Goal: Information Seeking & Learning: Compare options

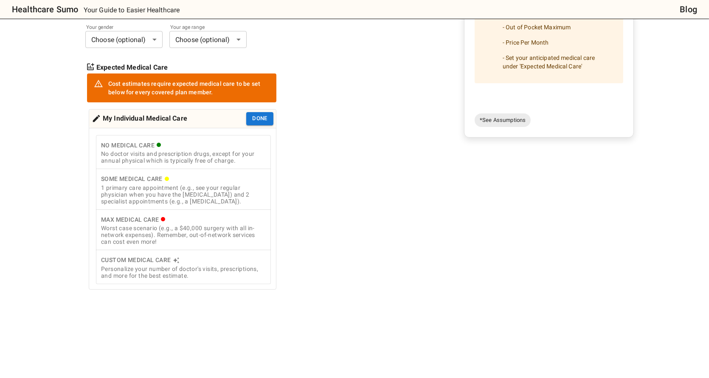
scroll to position [170, 0]
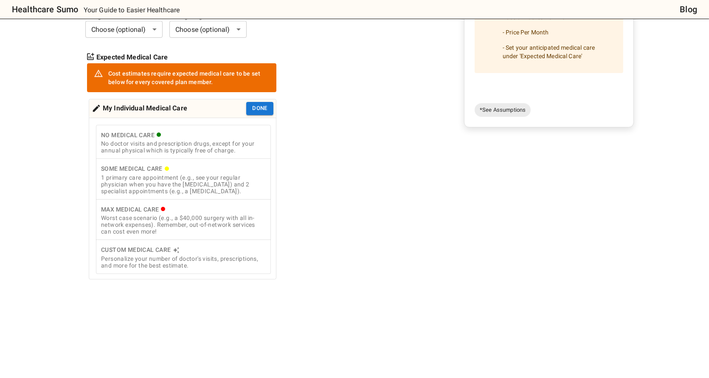
click at [237, 182] on div "1 primary care appointment (e.g., see your regular physician when you have the …" at bounding box center [183, 184] width 165 height 20
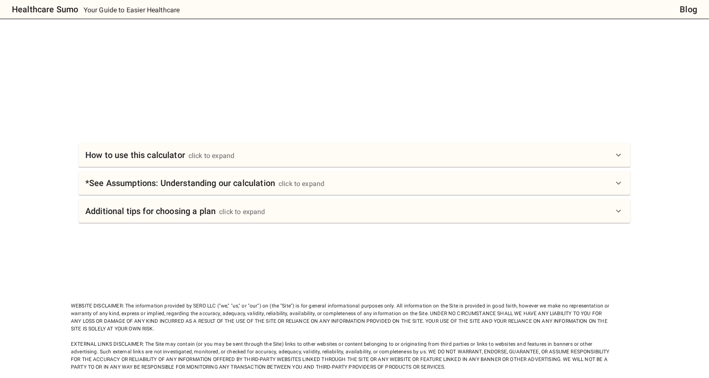
scroll to position [287, 0]
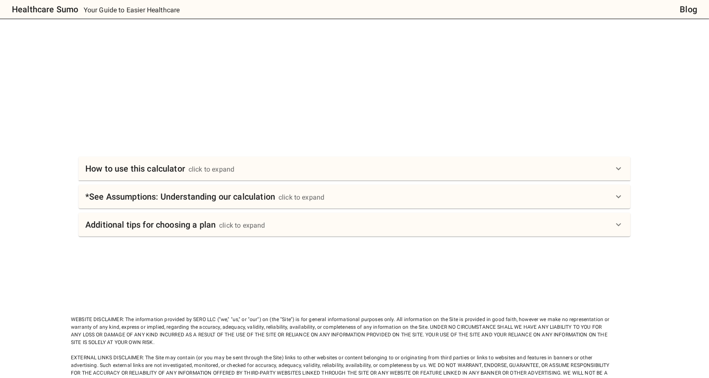
click at [241, 173] on div "How to use this calculator click to expand" at bounding box center [349, 169] width 528 height 14
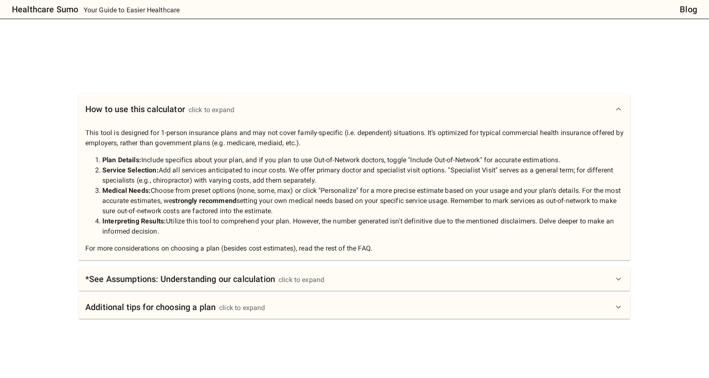
scroll to position [415, 0]
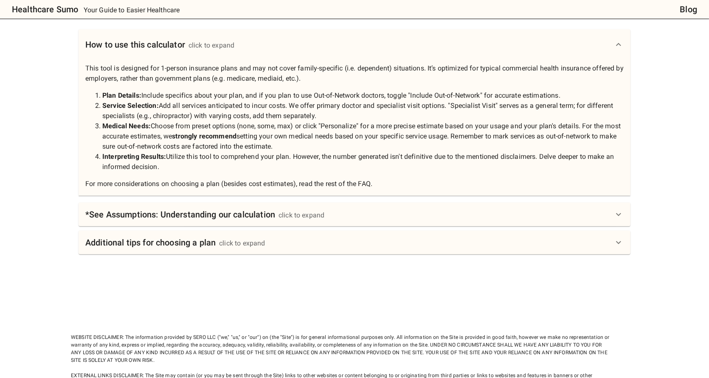
click at [312, 212] on div "click to expand" at bounding box center [301, 215] width 46 height 10
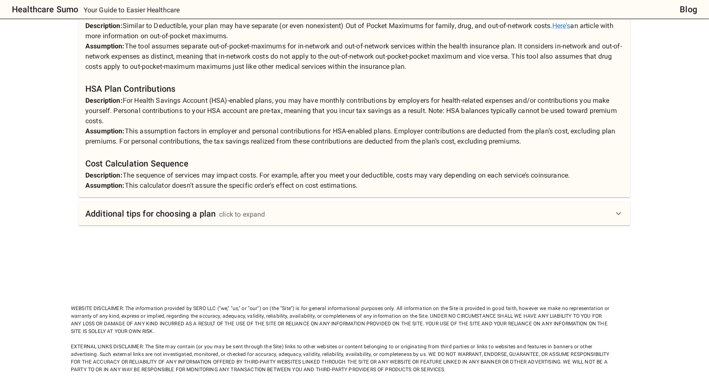
scroll to position [802, 0]
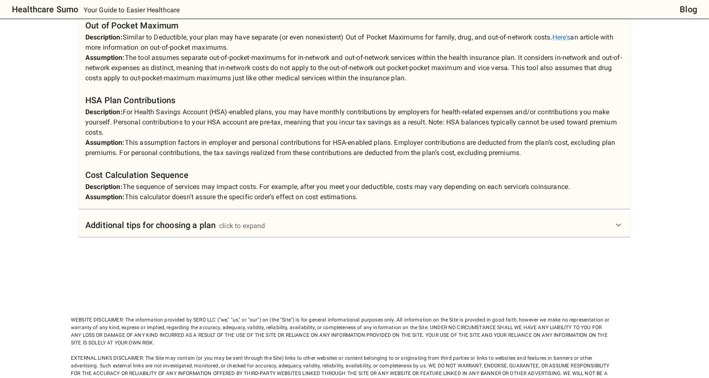
click at [274, 218] on div "Additional tips for choosing a plan click to expand" at bounding box center [349, 225] width 528 height 14
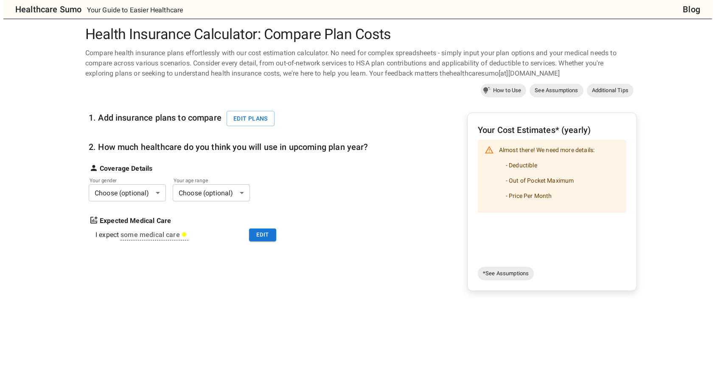
scroll to position [1, 0]
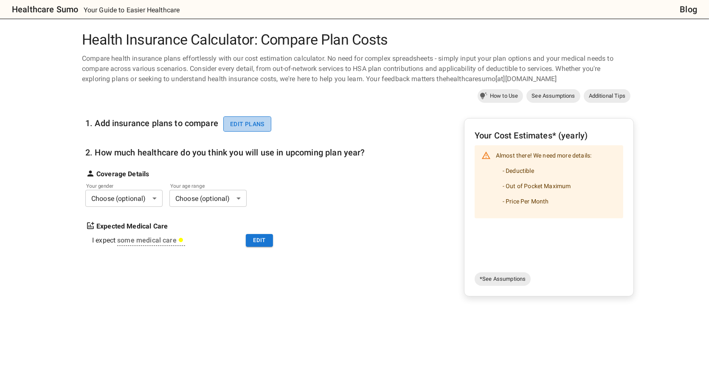
click at [259, 121] on button "Edit plans" at bounding box center [247, 124] width 48 height 16
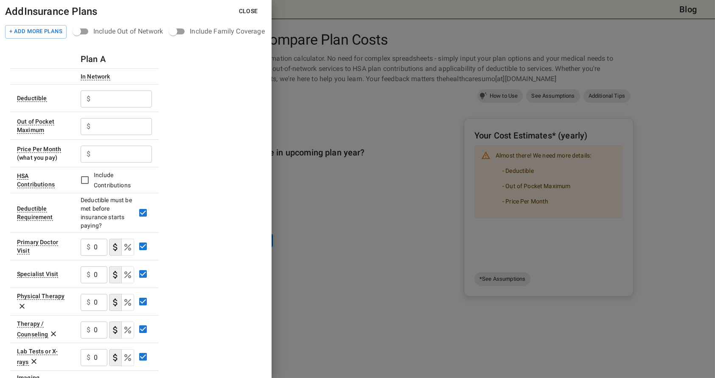
click at [106, 98] on input "text" at bounding box center [123, 98] width 58 height 17
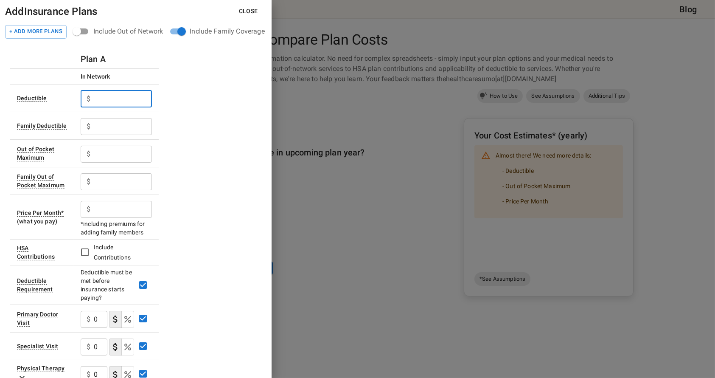
click at [126, 99] on input "text" at bounding box center [123, 98] width 58 height 17
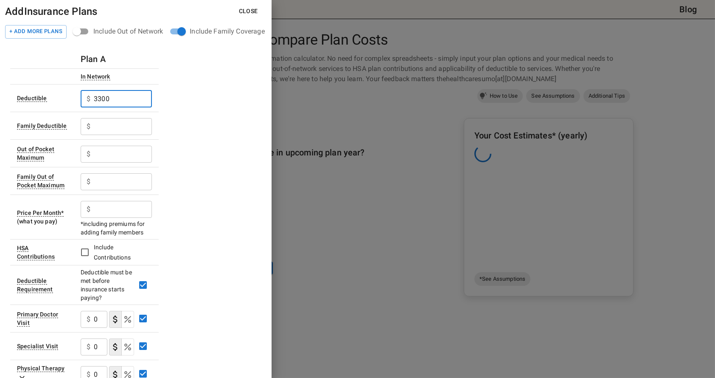
type input "3300"
type input "6600"
type input "4500"
type input "9000"
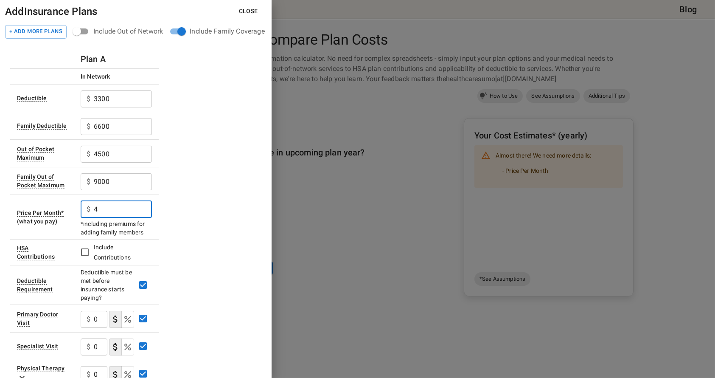
scroll to position [0, 0]
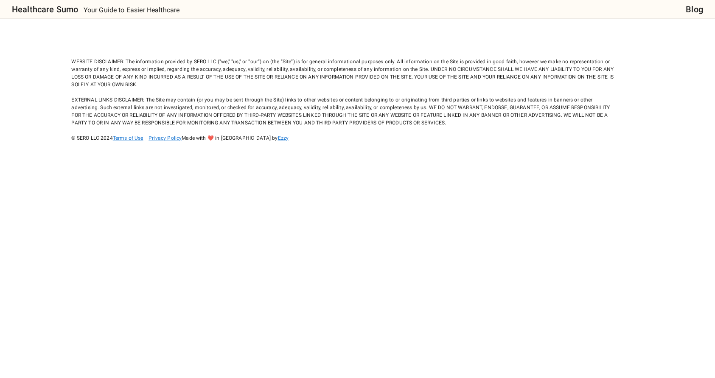
click at [115, 150] on body "Healthcare Sumo Your Guide to Easier Healthcare Blog WEBSITE DISCLAIMER: The in…" at bounding box center [357, 189] width 715 height 378
click at [35, 11] on h6 "Healthcare Sumo" at bounding box center [45, 10] width 66 height 14
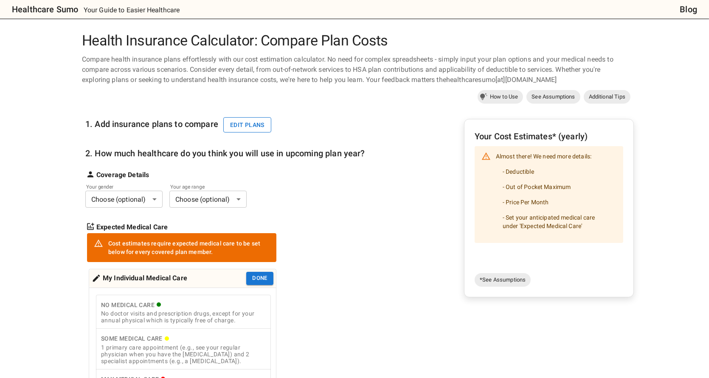
drag, startPoint x: 261, startPoint y: 112, endPoint x: 258, endPoint y: 121, distance: 9.7
click at [261, 112] on div "1. Add insurance plans to compare Edit plans" at bounding box center [180, 121] width 191 height 30
click at [258, 121] on button "Edit plans" at bounding box center [247, 125] width 48 height 16
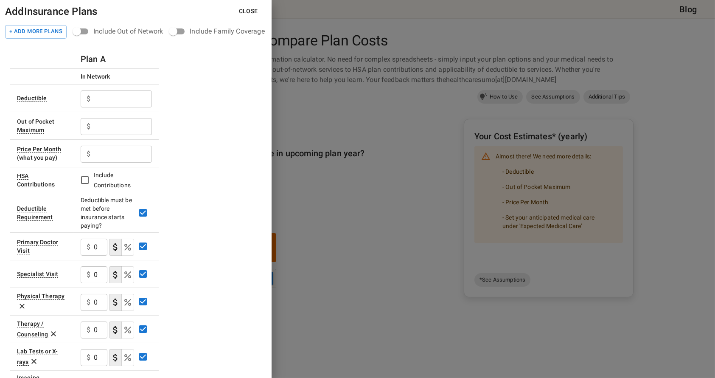
click at [221, 27] on div "Include Family Coverage" at bounding box center [227, 31] width 75 height 10
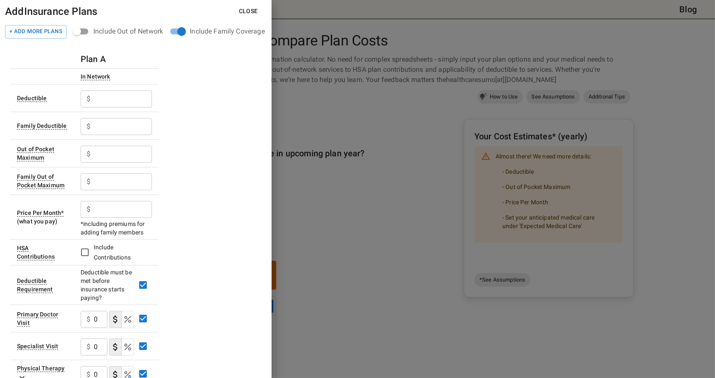
click at [109, 97] on input "text" at bounding box center [123, 98] width 58 height 17
click at [131, 98] on input "text" at bounding box center [123, 98] width 58 height 17
click at [98, 127] on input "text" at bounding box center [123, 126] width 58 height 17
click at [115, 96] on input "text" at bounding box center [123, 98] width 58 height 17
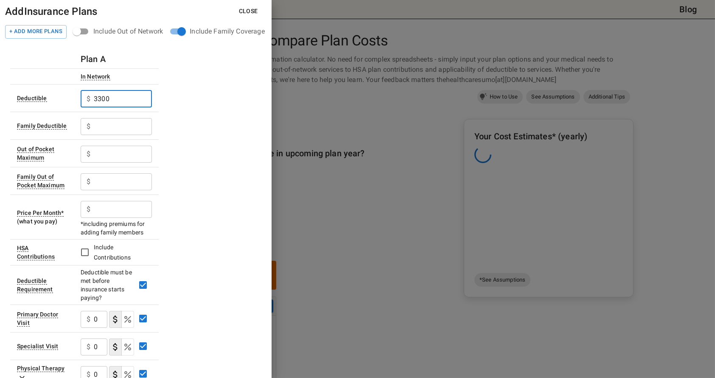
type input "3300"
type input "6600"
type input "4500"
type input "9000"
type input "425"
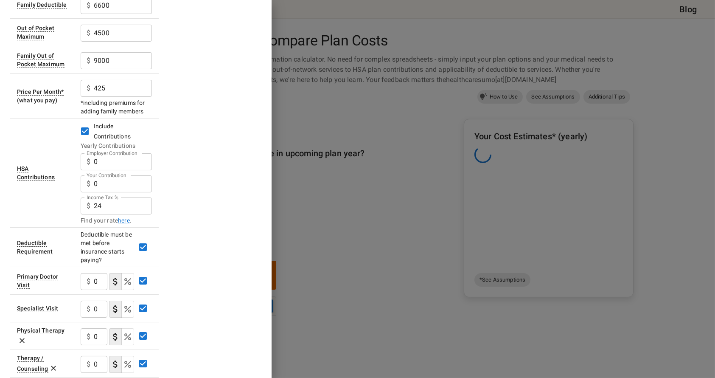
scroll to position [127, 0]
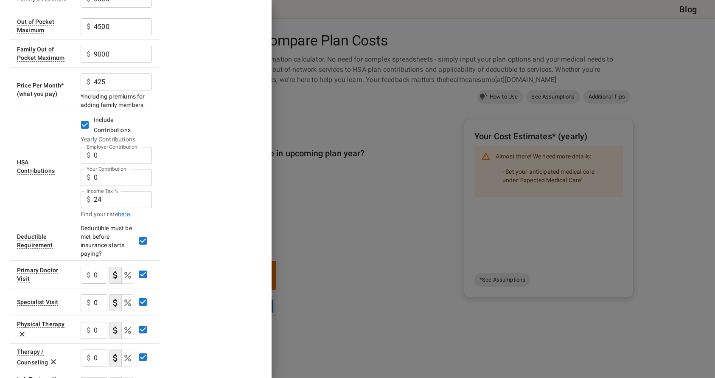
click at [109, 156] on input "0" at bounding box center [123, 155] width 58 height 17
click at [114, 157] on input "0" at bounding box center [123, 155] width 58 height 17
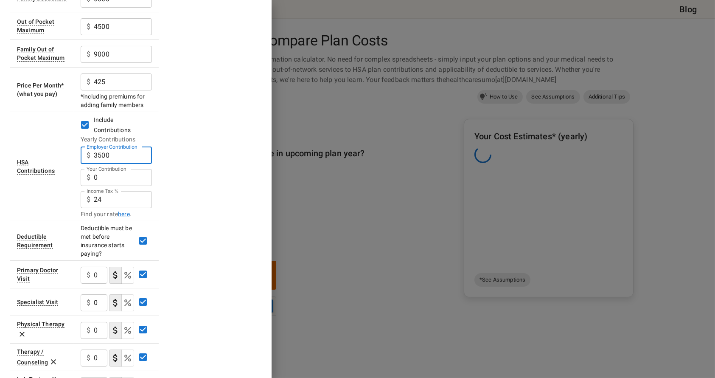
type input "3500"
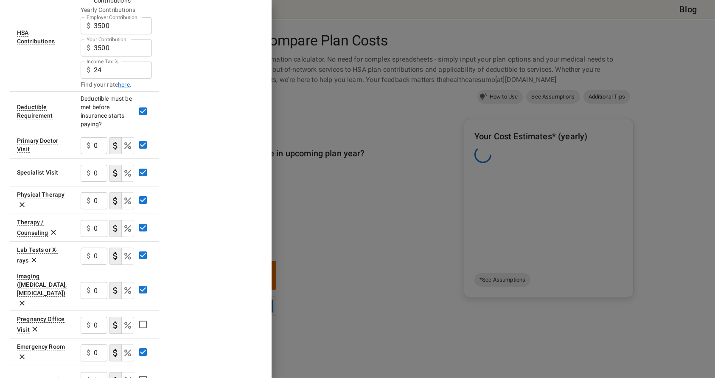
scroll to position [255, 0]
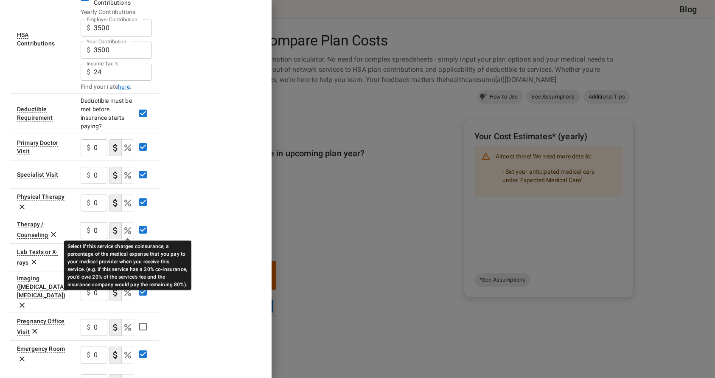
click at [126, 229] on icon "Select if this service charges coinsurance, a percentage of the medical expense…" at bounding box center [128, 230] width 10 height 10
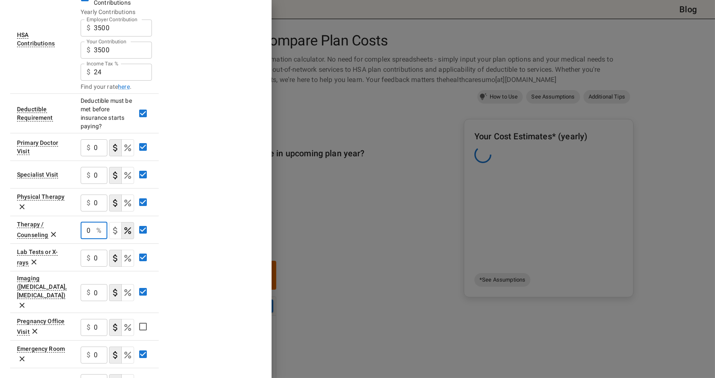
drag, startPoint x: 91, startPoint y: 230, endPoint x: 58, endPoint y: 226, distance: 33.3
click at [59, 229] on tr "Therapy / Counseling 0 % ​" at bounding box center [84, 230] width 149 height 28
type input "30"
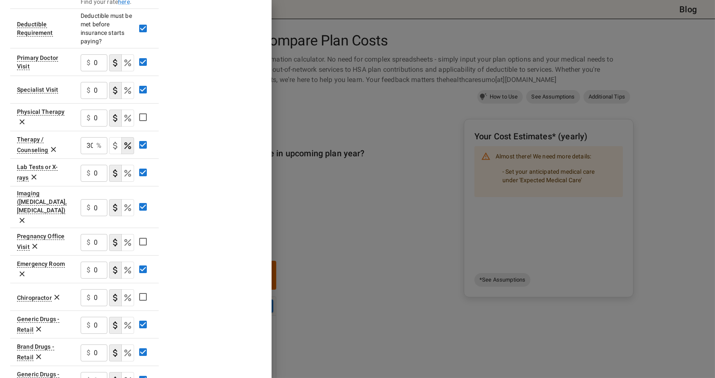
scroll to position [424, 0]
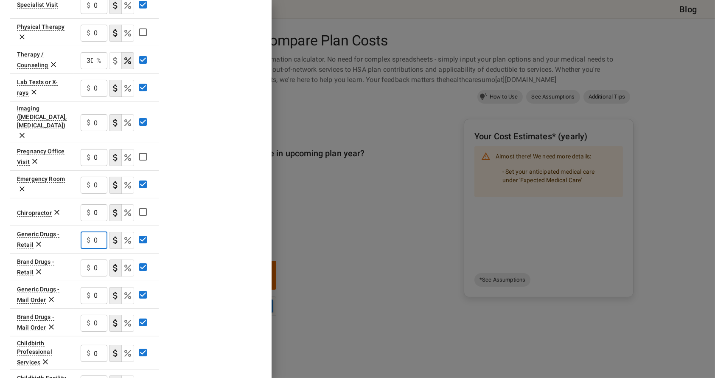
drag, startPoint x: 100, startPoint y: 224, endPoint x: 88, endPoint y: 222, distance: 11.6
click at [89, 232] on div "$ 0 ​" at bounding box center [94, 240] width 27 height 17
type input "10"
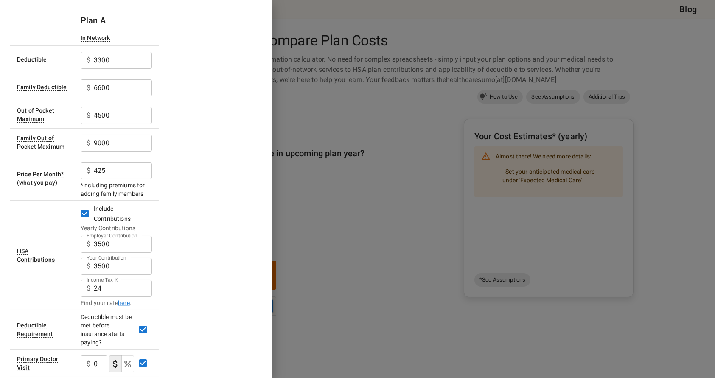
scroll to position [0, 0]
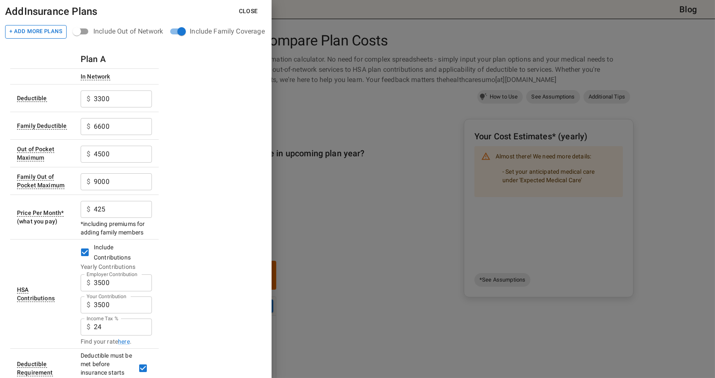
click at [39, 28] on button "+ Add More Plans" at bounding box center [36, 32] width 62 height 14
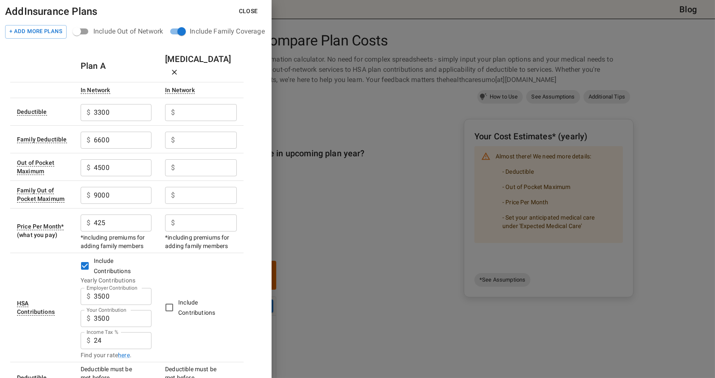
click at [189, 104] on input "Employer Contribution" at bounding box center [207, 112] width 59 height 17
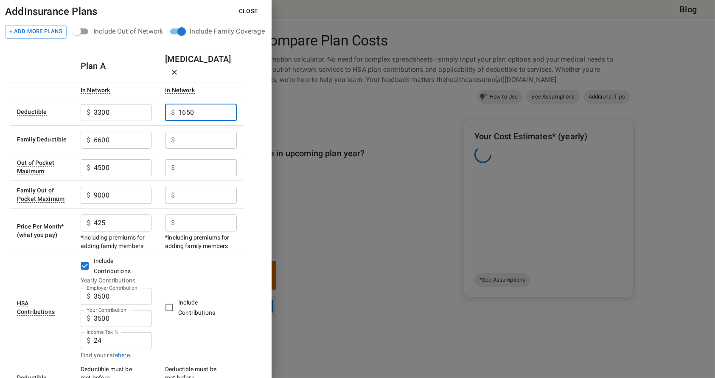
type input "1650"
click at [197, 132] on input "Employer Contribution" at bounding box center [207, 140] width 59 height 17
type input "3300"
drag, startPoint x: 205, startPoint y: 155, endPoint x: 216, endPoint y: 160, distance: 11.6
click at [205, 159] on input "Employer Contribution" at bounding box center [207, 167] width 59 height 17
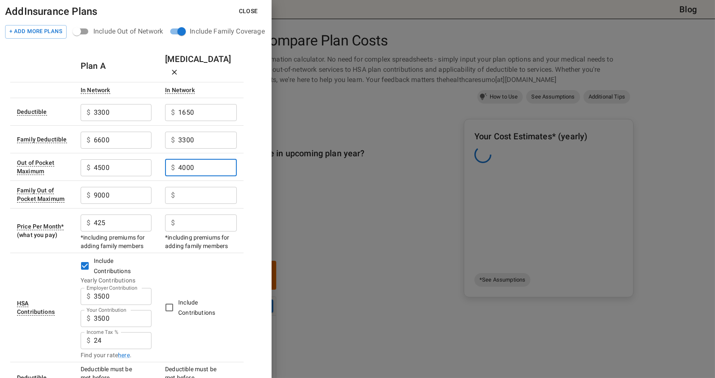
type input "4000"
click at [222, 187] on input "Employer Contribution" at bounding box center [207, 195] width 59 height 17
type input "8000"
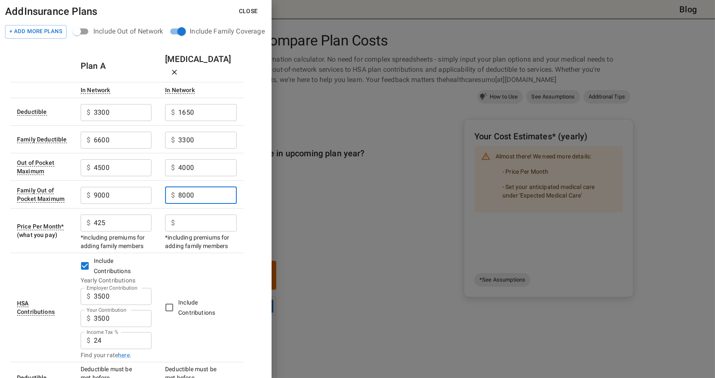
click at [207, 214] on input "Employer Contribution" at bounding box center [207, 222] width 59 height 17
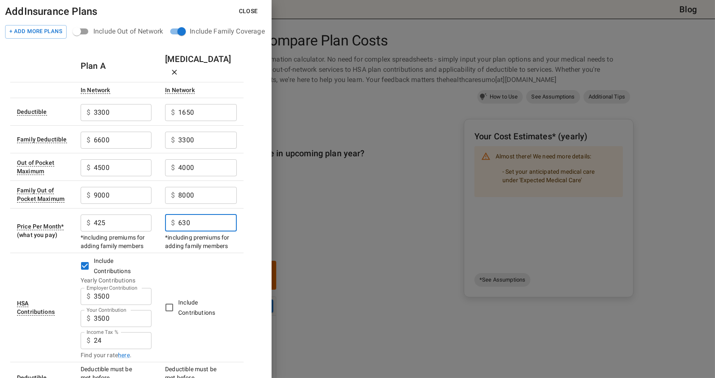
type input "630"
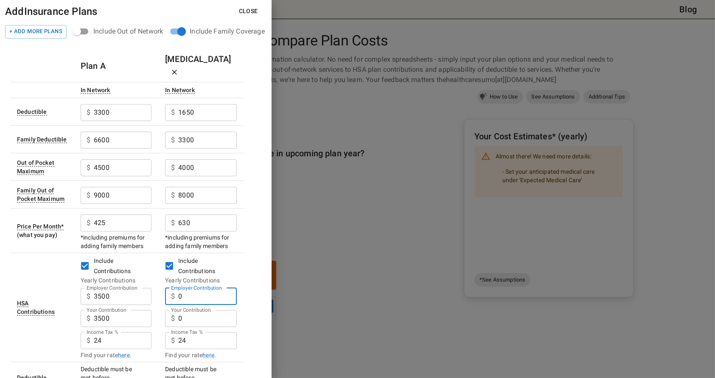
click at [195, 288] on input "0" at bounding box center [207, 296] width 59 height 17
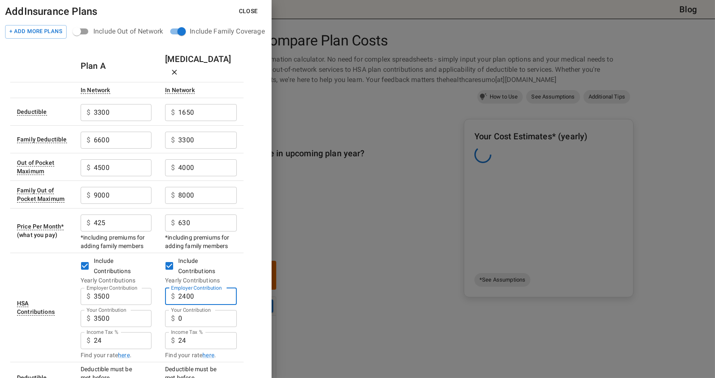
type input "2400"
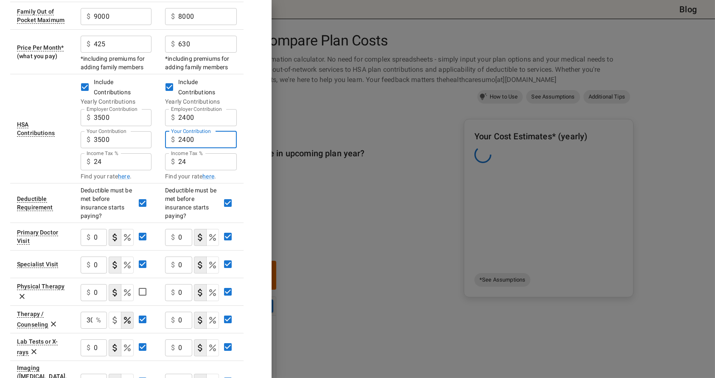
scroll to position [212, 0]
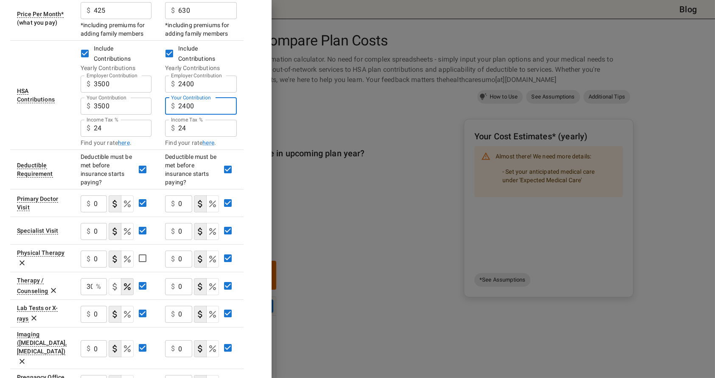
type input "2400"
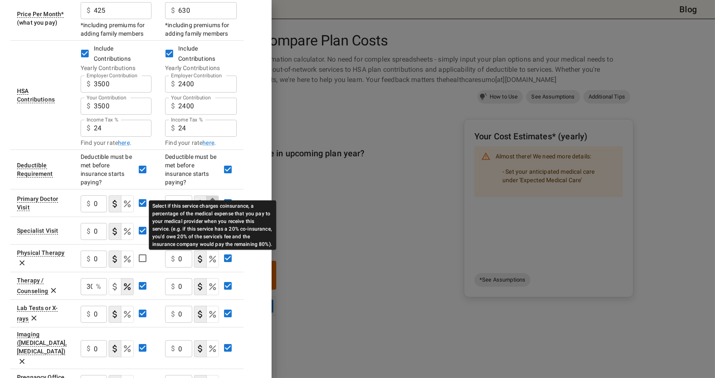
click at [215, 200] on icon "Select if this service charges coinsurance, a percentage of the medical expense…" at bounding box center [212, 203] width 7 height 7
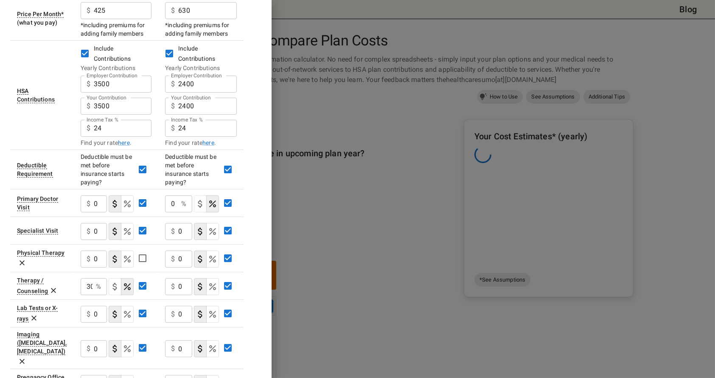
click at [177, 195] on input "0" at bounding box center [171, 203] width 13 height 17
type input "10"
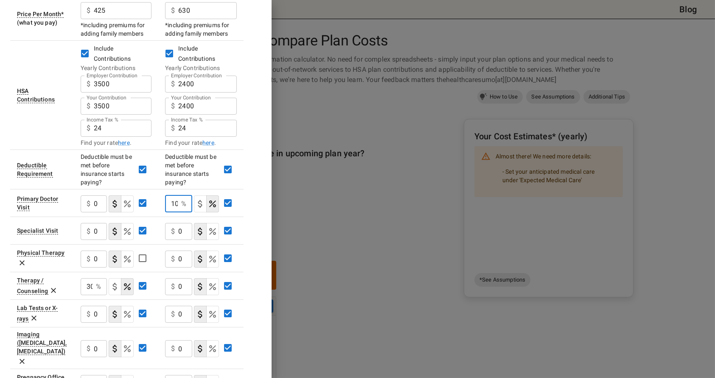
drag, startPoint x: 213, startPoint y: 218, endPoint x: 176, endPoint y: 215, distance: 37.9
click at [213, 226] on icon "Select if this service charges coinsurance, a percentage of the medical expense…" at bounding box center [213, 231] width 10 height 10
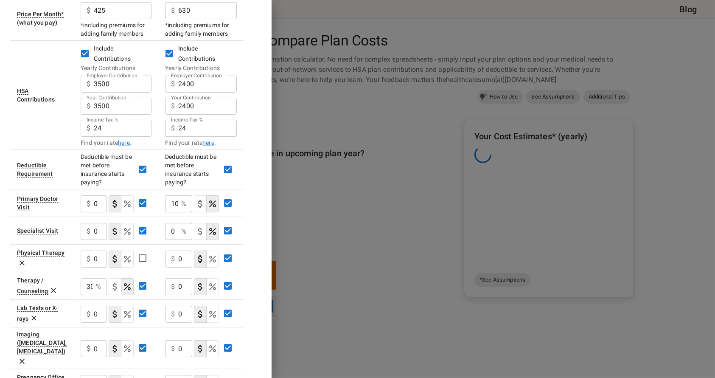
click at [178, 223] on div "0 % ​" at bounding box center [178, 231] width 27 height 17
type input "10"
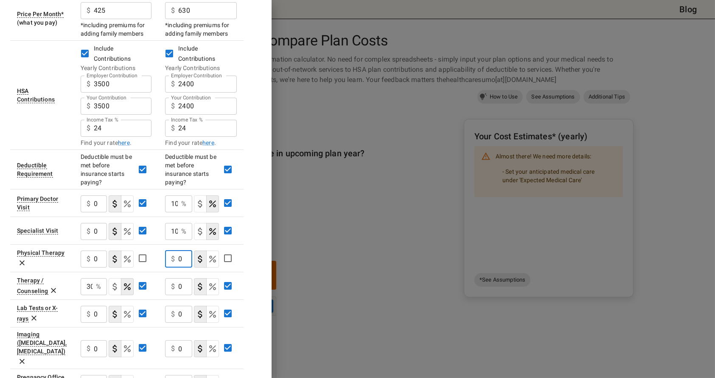
drag, startPoint x: 183, startPoint y: 244, endPoint x: 170, endPoint y: 243, distance: 13.6
click at [170, 250] on div "$ 0 ​" at bounding box center [178, 258] width 27 height 17
drag, startPoint x: 182, startPoint y: 271, endPoint x: 160, endPoint y: 267, distance: 21.6
click at [160, 272] on td "$ 0 ​" at bounding box center [200, 286] width 85 height 28
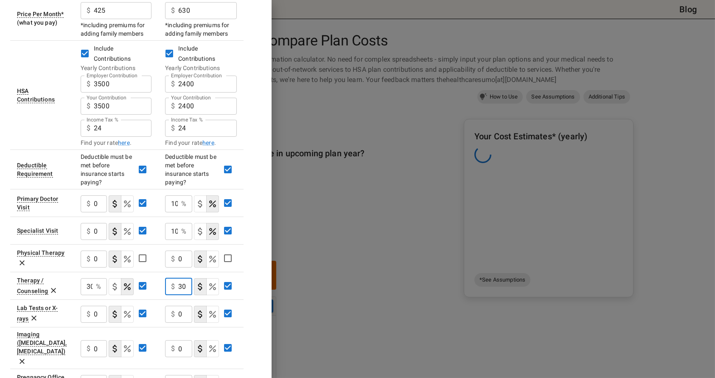
type input "30"
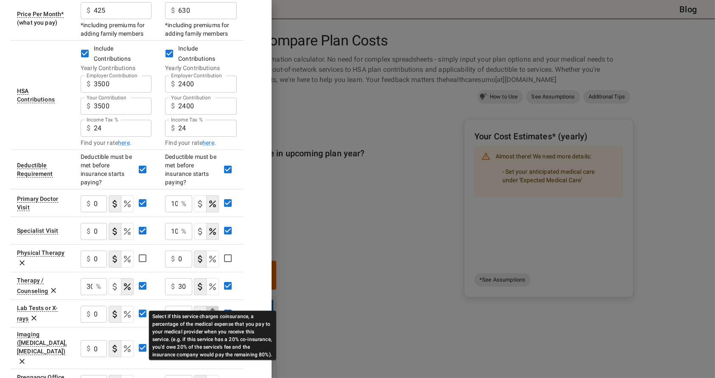
click at [215, 309] on icon "Select if this service charges coinsurance, a percentage of the medical expense…" at bounding box center [213, 314] width 10 height 10
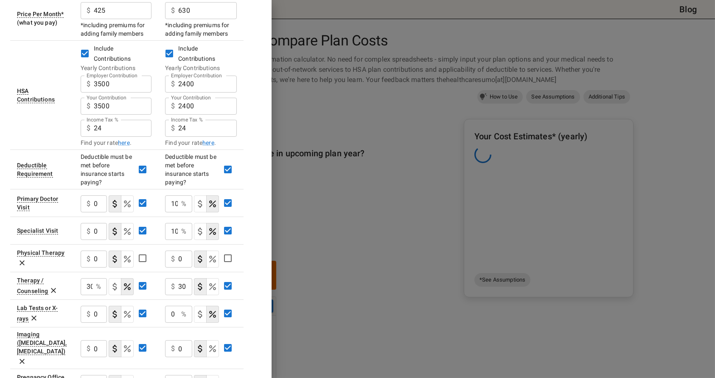
click at [185, 309] on p "%" at bounding box center [183, 314] width 5 height 10
click at [179, 306] on div "0 % ​" at bounding box center [178, 314] width 27 height 17
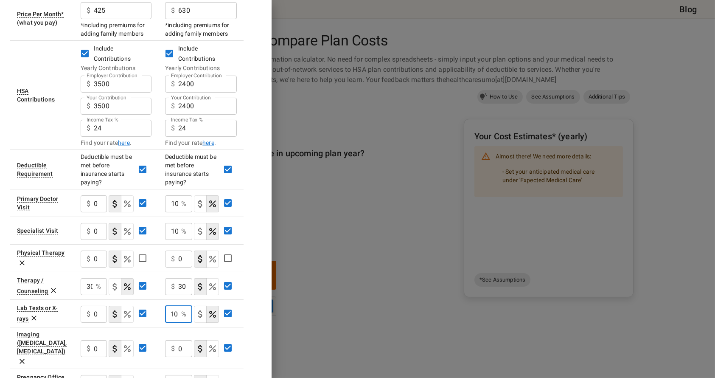
type input "10"
click at [211, 343] on icon "Select if this service charges coinsurance, a percentage of the medical expense…" at bounding box center [213, 348] width 10 height 10
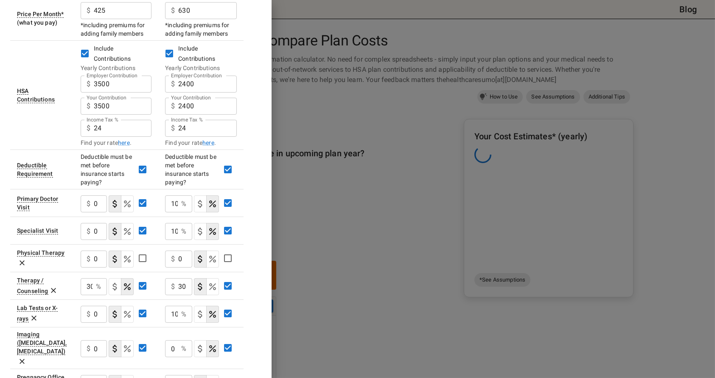
click at [182, 343] on p "%" at bounding box center [183, 348] width 5 height 10
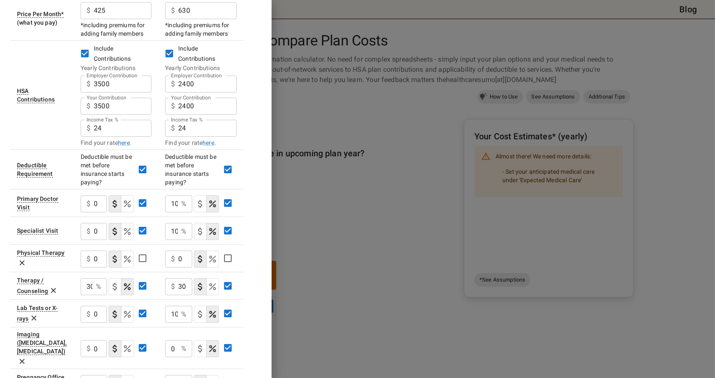
click at [171, 340] on input "0" at bounding box center [171, 348] width 13 height 17
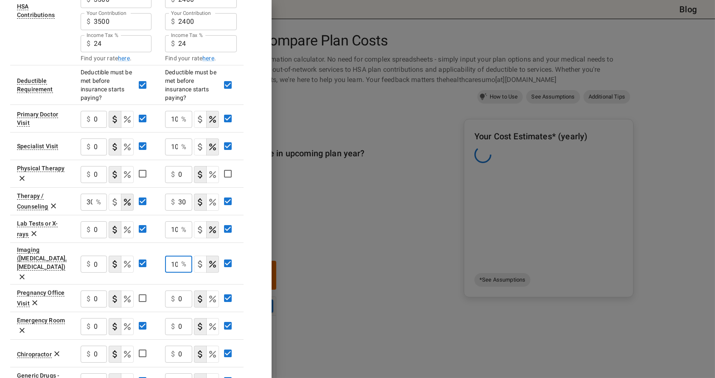
scroll to position [297, 0]
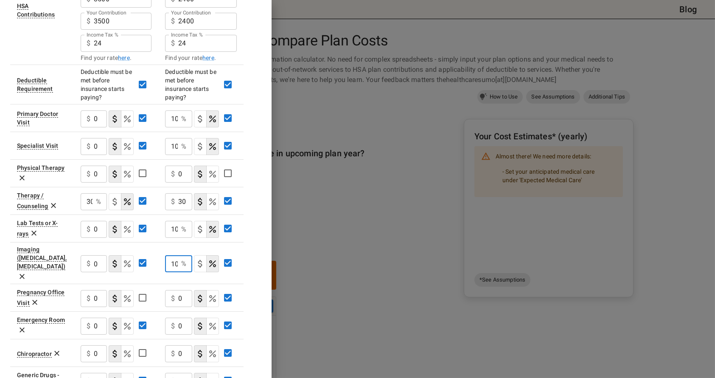
type input "10"
click at [178, 317] on div "$ 0 ​" at bounding box center [178, 325] width 27 height 17
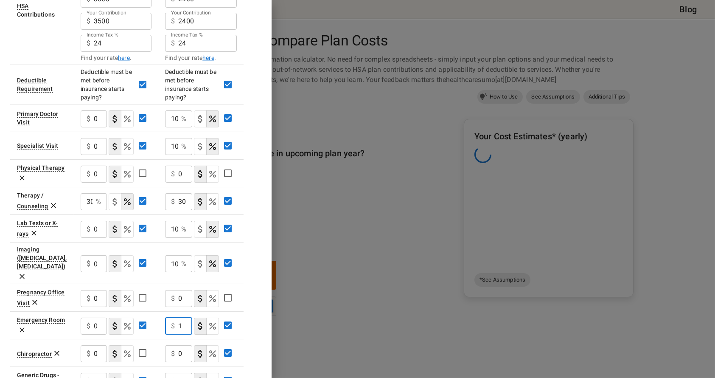
type input "1"
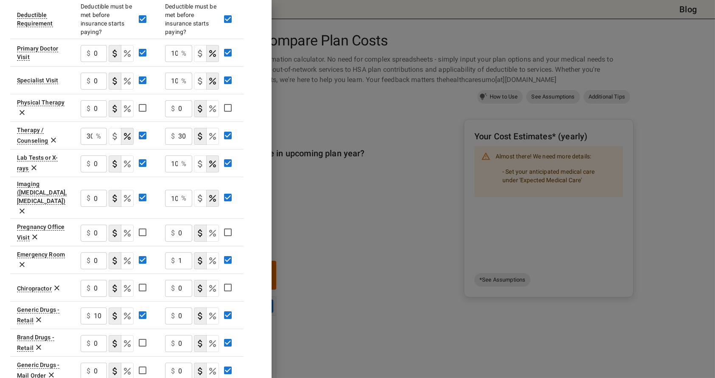
scroll to position [382, 0]
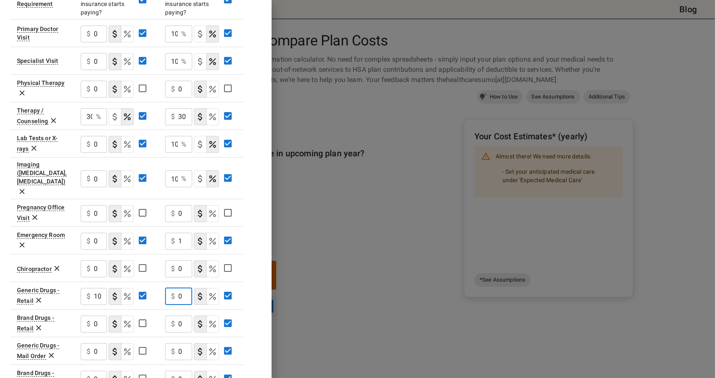
click at [184, 288] on input "0" at bounding box center [185, 296] width 14 height 17
type input "10"
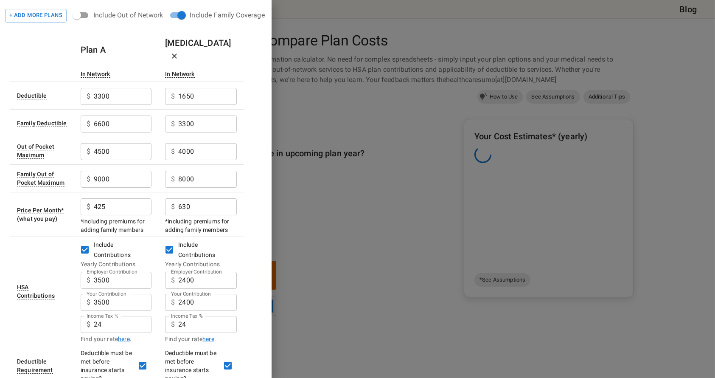
scroll to position [0, 0]
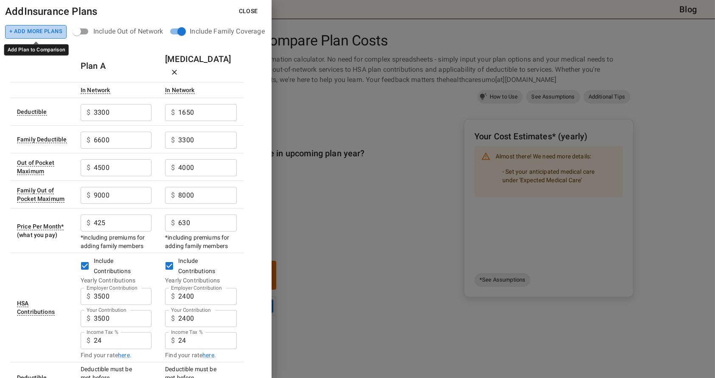
click at [36, 32] on button "+ Add More Plans" at bounding box center [36, 32] width 62 height 14
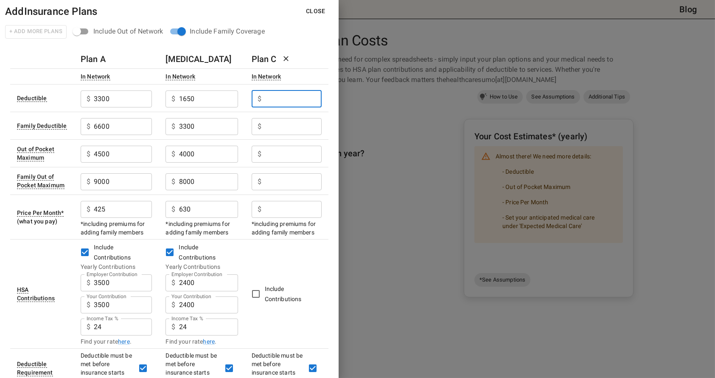
click at [276, 98] on input "Employer Contribution" at bounding box center [293, 98] width 57 height 17
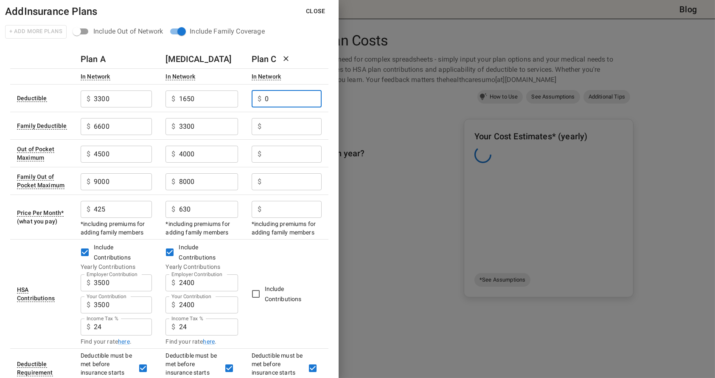
type input "0"
click at [277, 124] on input "Employer Contribution" at bounding box center [293, 126] width 57 height 17
type input "0"
drag, startPoint x: 272, startPoint y: 154, endPoint x: 288, endPoint y: 161, distance: 16.7
click at [272, 154] on input "Employer Contribution" at bounding box center [293, 154] width 57 height 17
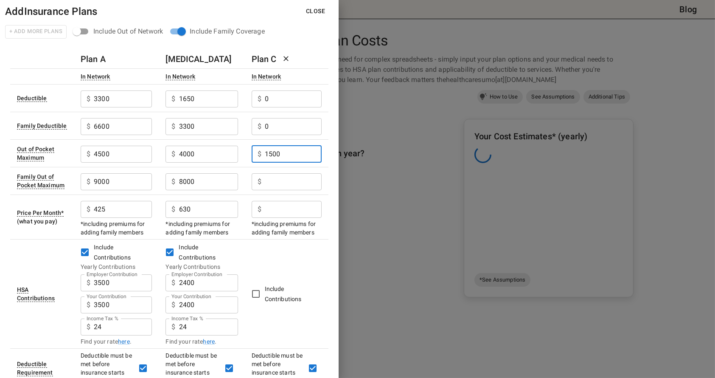
type input "1500"
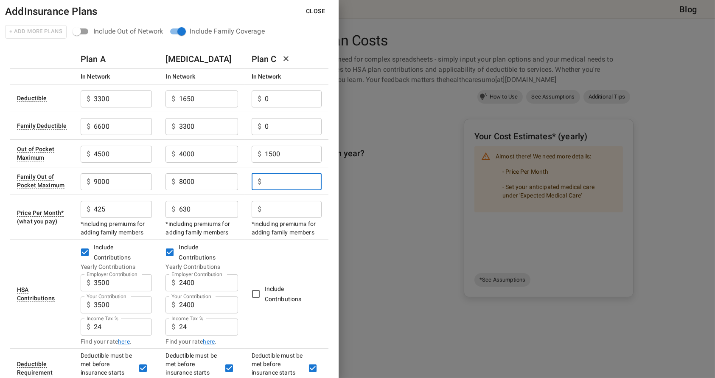
click at [308, 186] on input "Employer Contribution" at bounding box center [293, 181] width 57 height 17
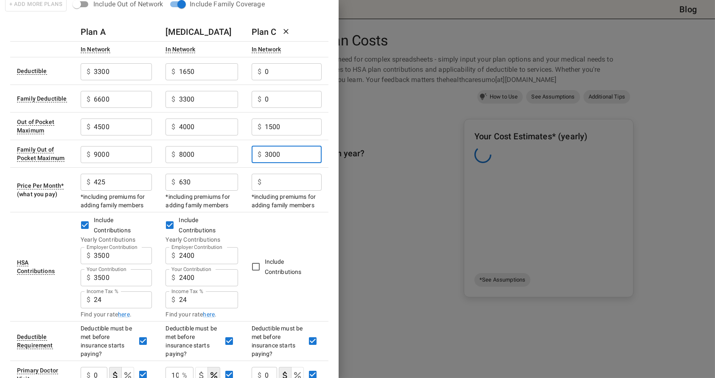
scroll to position [42, 0]
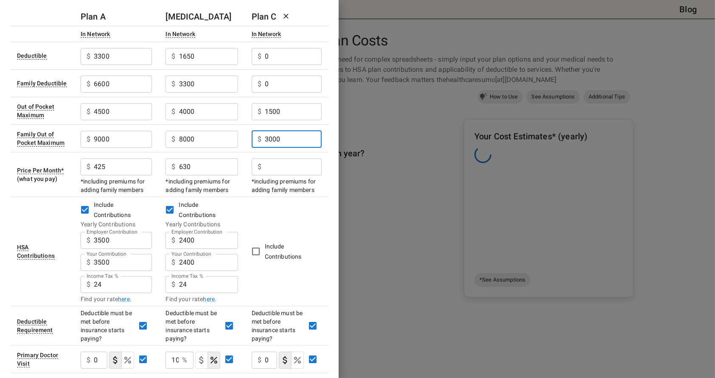
type input "3000"
click at [294, 166] on input "Employer Contribution" at bounding box center [293, 166] width 57 height 17
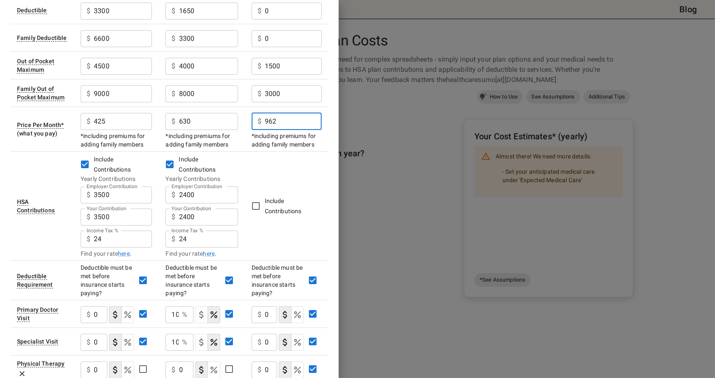
scroll to position [170, 0]
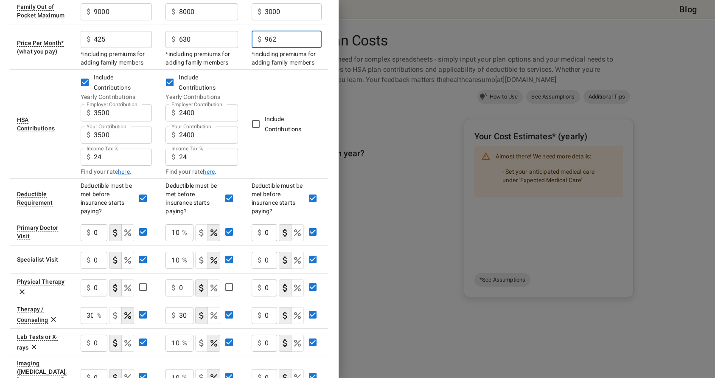
type input "962"
click at [272, 231] on input "0" at bounding box center [271, 232] width 12 height 17
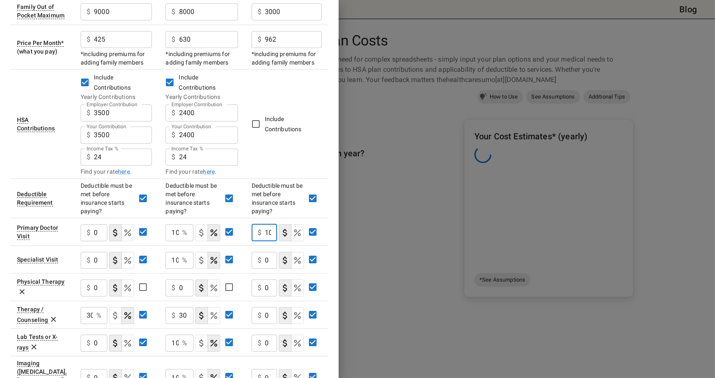
scroll to position [0, 0]
type input "10"
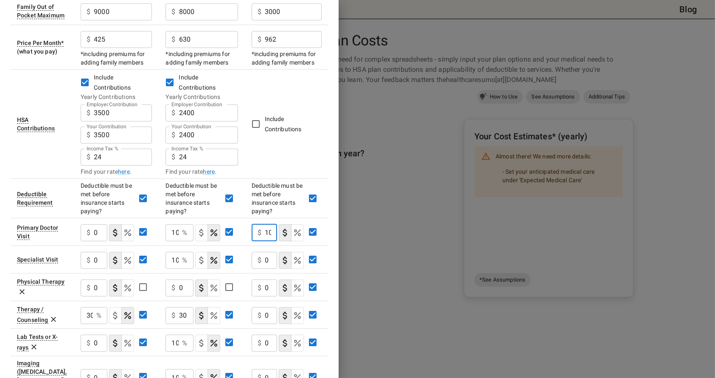
click at [264, 260] on div "$ 0 ​" at bounding box center [264, 260] width 25 height 17
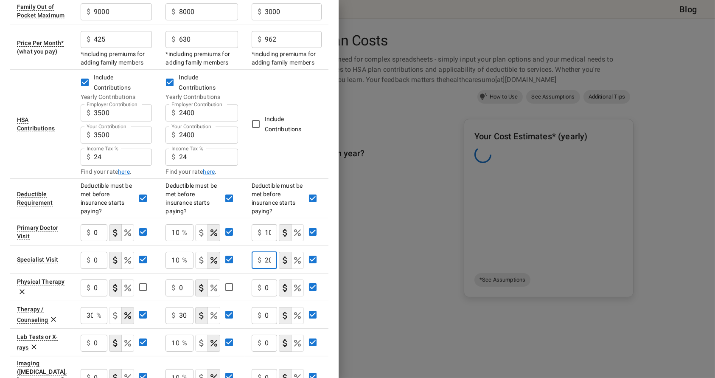
scroll to position [0, 0]
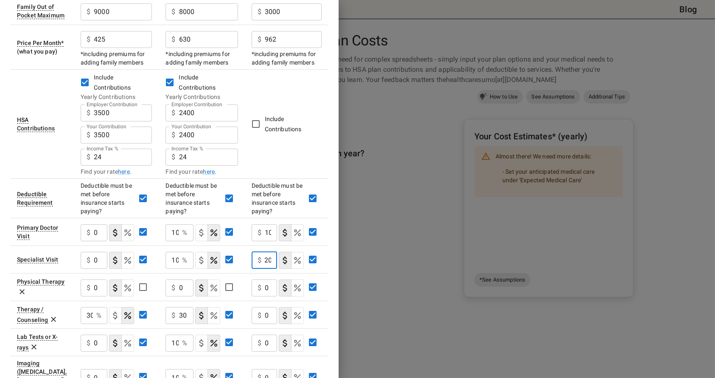
type input "20"
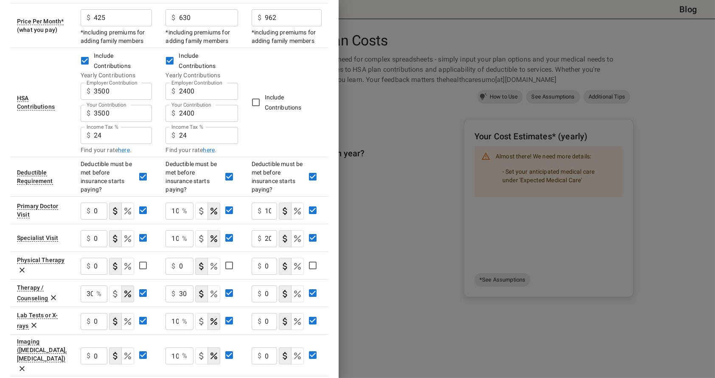
scroll to position [212, 0]
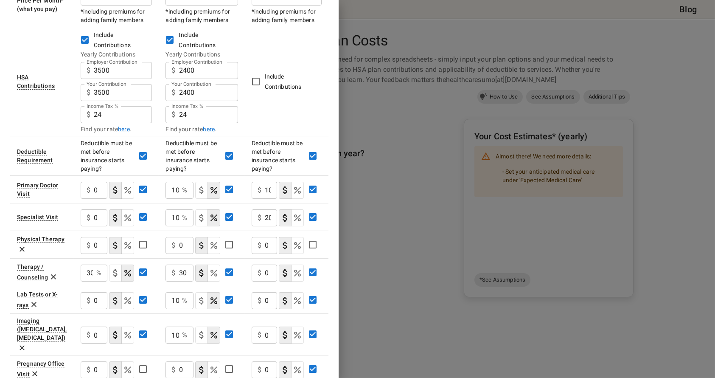
click at [299, 274] on icon "Select if this service charges coinsurance, a percentage of the medical expense…" at bounding box center [297, 273] width 10 height 10
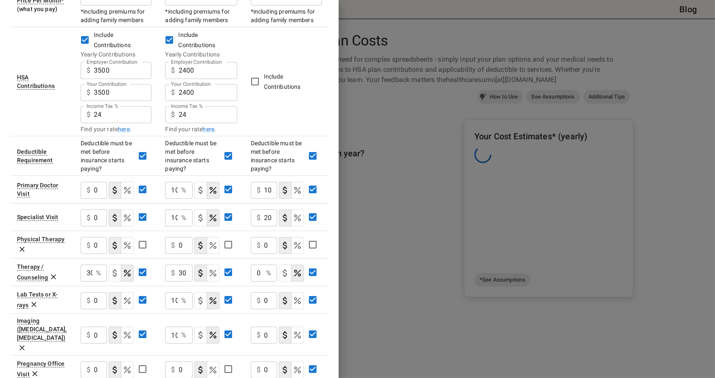
click at [258, 274] on input "0" at bounding box center [257, 272] width 12 height 17
type input "1"
type input "30"
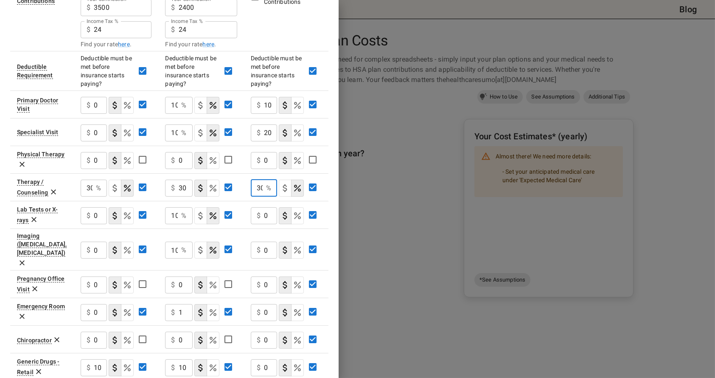
scroll to position [340, 0]
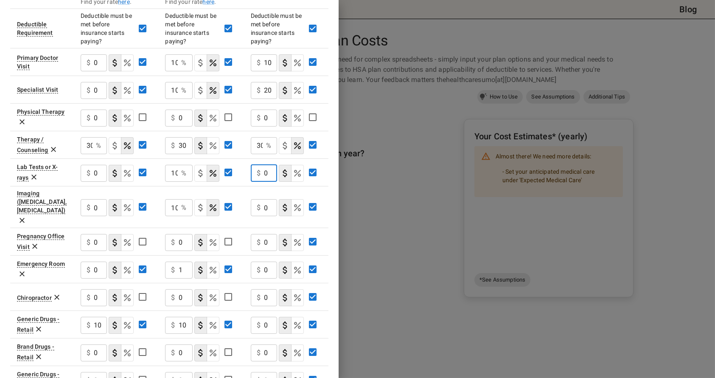
drag, startPoint x: 267, startPoint y: 171, endPoint x: 259, endPoint y: 170, distance: 7.2
click at [259, 170] on div "$ 0 ​" at bounding box center [264, 173] width 26 height 17
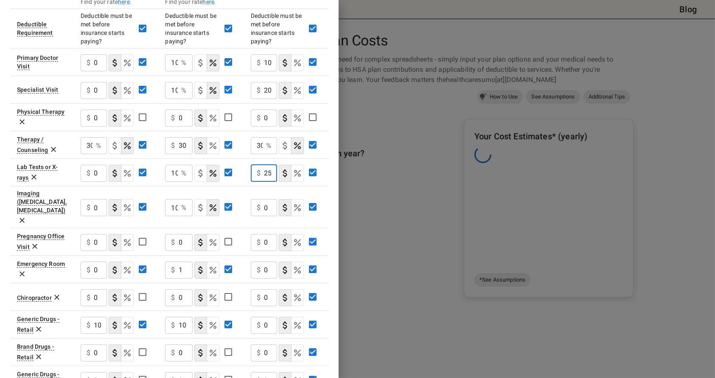
scroll to position [0, 4]
type input "250"
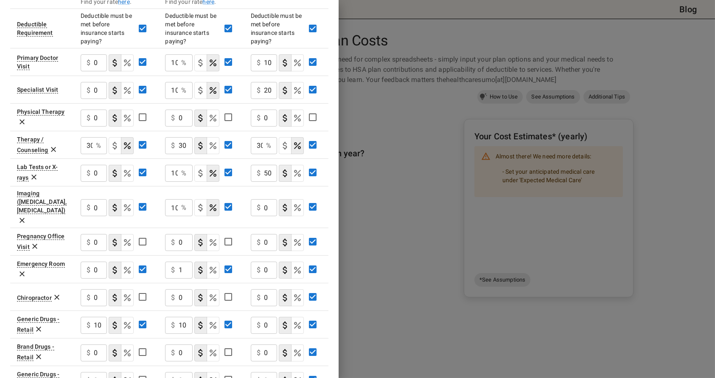
scroll to position [0, 0]
drag, startPoint x: 267, startPoint y: 200, endPoint x: 251, endPoint y: 197, distance: 15.9
click at [252, 199] on div "$ 0 ​" at bounding box center [264, 207] width 26 height 17
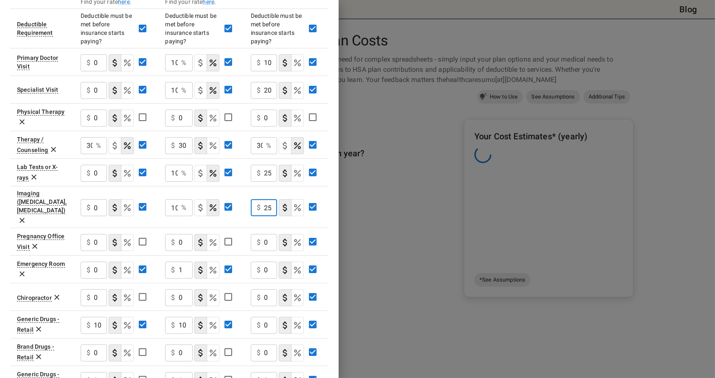
scroll to position [0, 4]
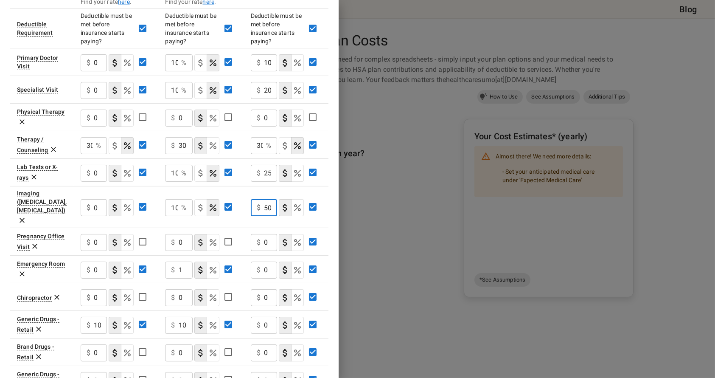
type input "250"
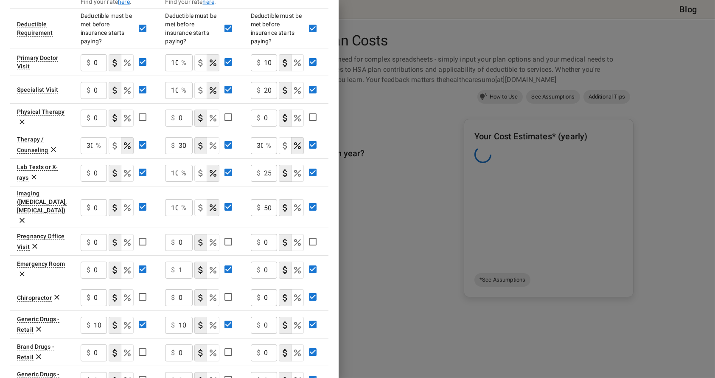
scroll to position [0, 0]
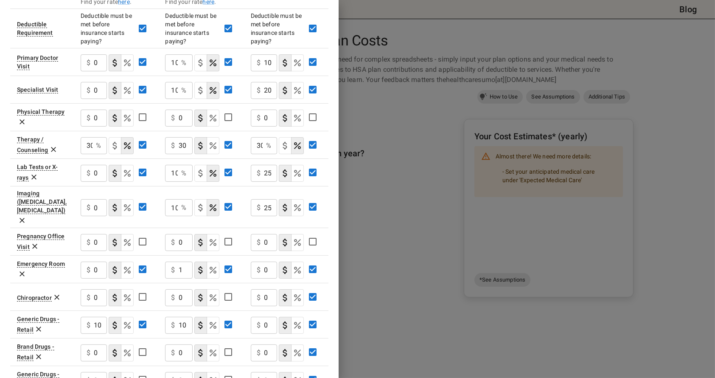
click at [267, 234] on input "0" at bounding box center [270, 242] width 13 height 17
click at [270, 261] on input "0" at bounding box center [270, 269] width 13 height 17
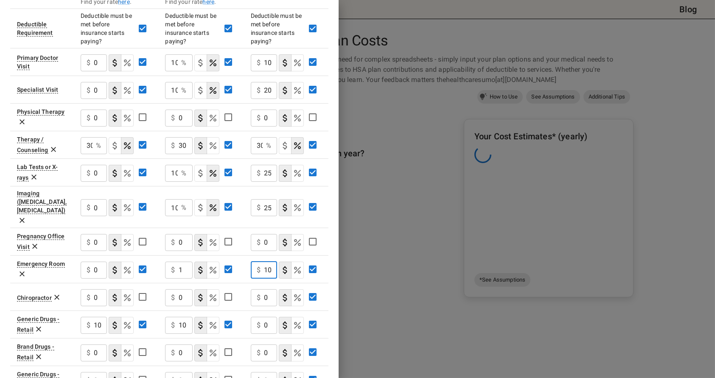
scroll to position [0, 4]
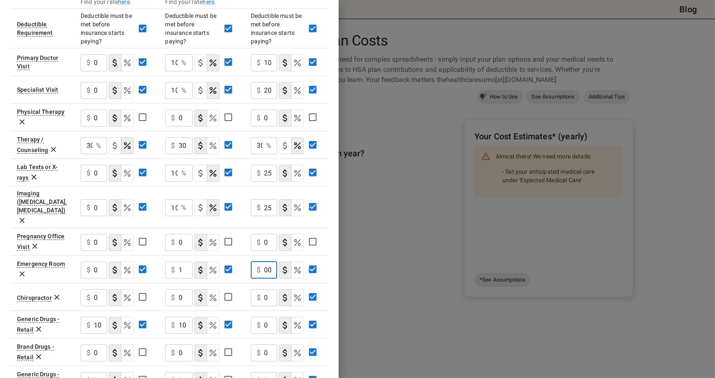
type input "100"
click at [263, 317] on div "$ 0 ​" at bounding box center [264, 325] width 26 height 17
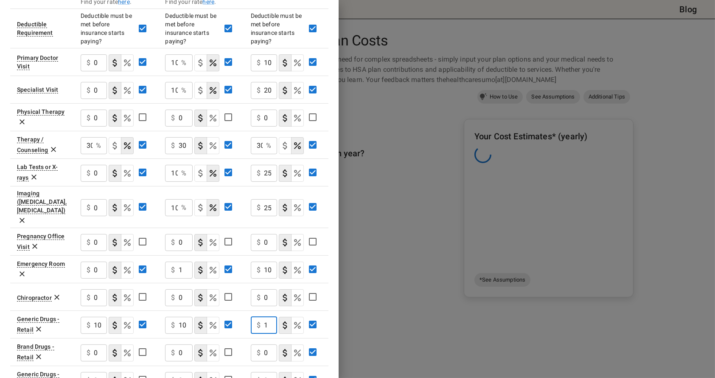
scroll to position [460, 0]
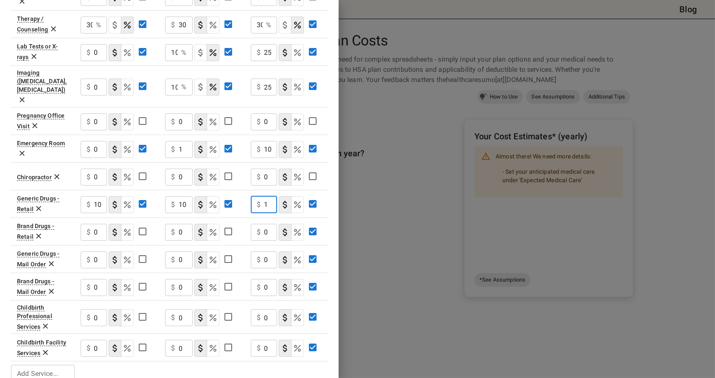
type input "1"
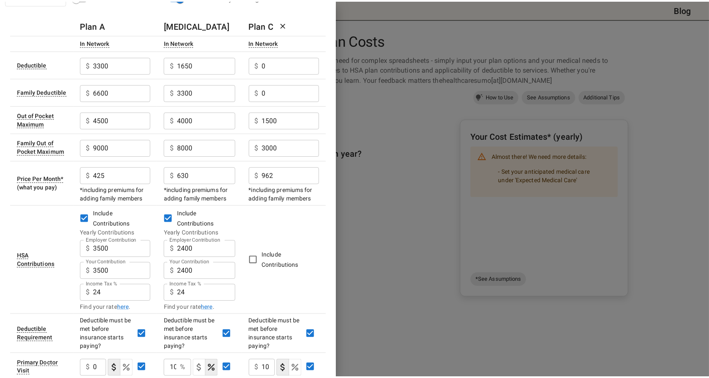
scroll to position [0, 0]
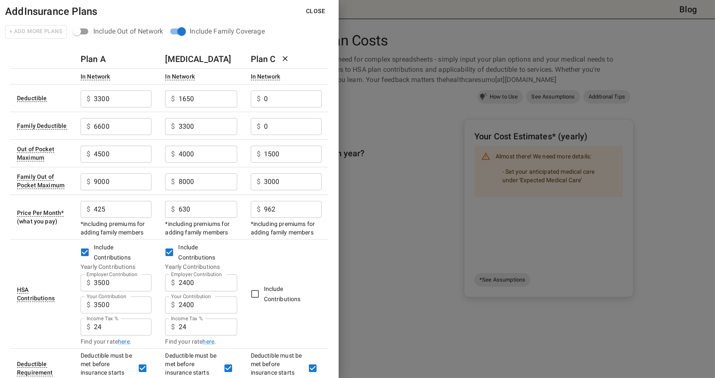
click at [314, 8] on button "Close" at bounding box center [315, 11] width 33 height 16
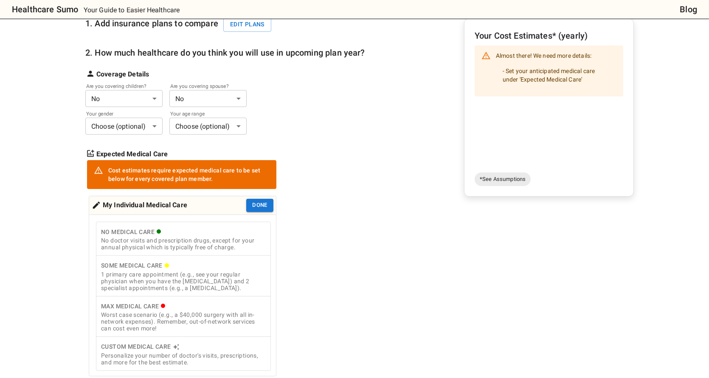
scroll to position [127, 0]
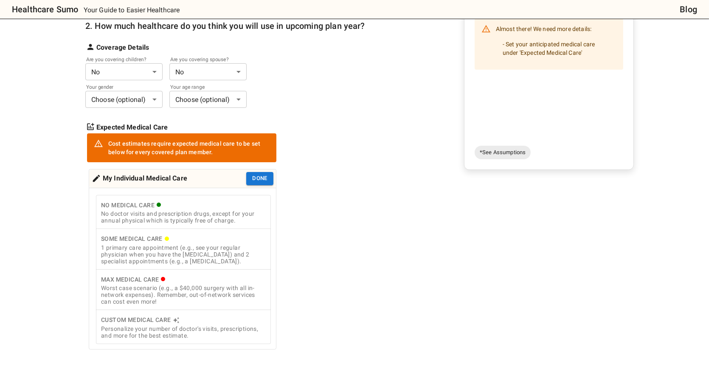
click at [155, 258] on div "1 primary care appointment (e.g., see your regular physician when you have the …" at bounding box center [183, 254] width 165 height 20
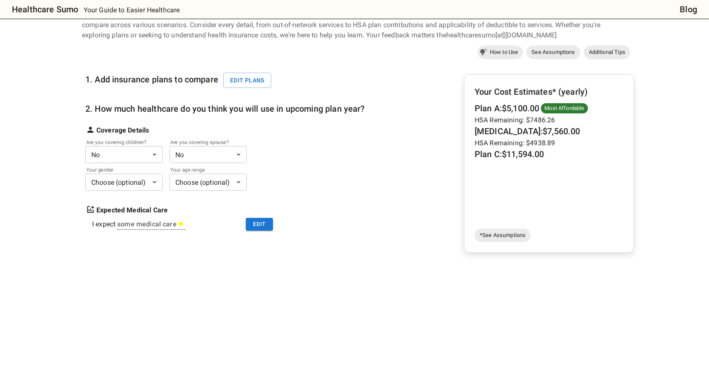
scroll to position [42, 0]
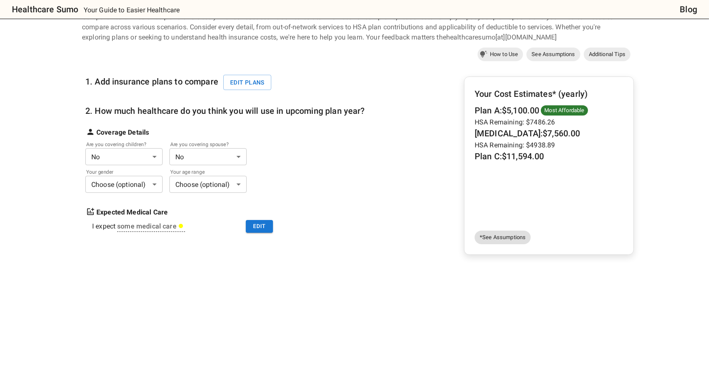
click at [482, 240] on span "*See Assumptions" at bounding box center [503, 237] width 56 height 8
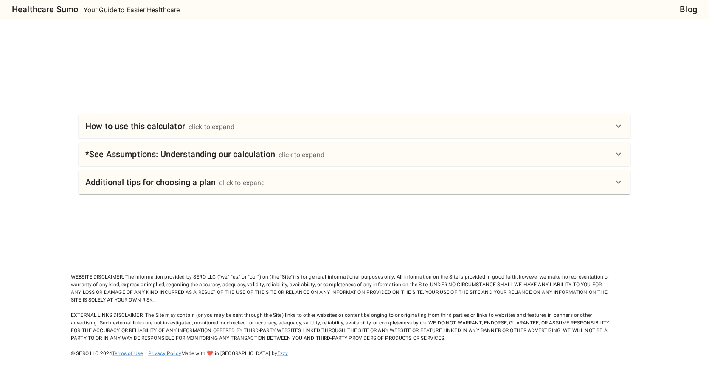
click at [609, 127] on div "How to use this calculator click to expand" at bounding box center [349, 126] width 528 height 14
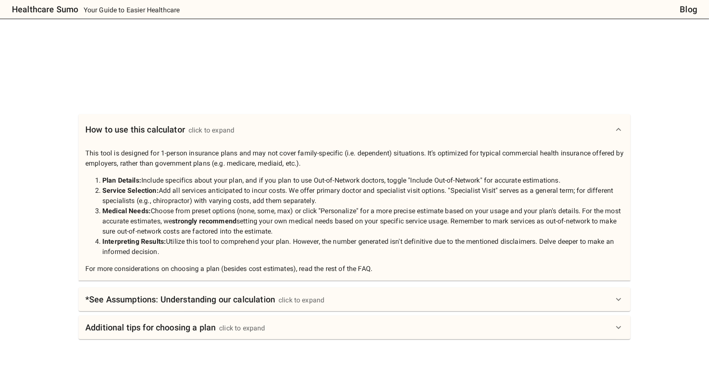
click at [530, 302] on div "*See Assumptions: Understanding our calculation click to expand" at bounding box center [349, 299] width 528 height 14
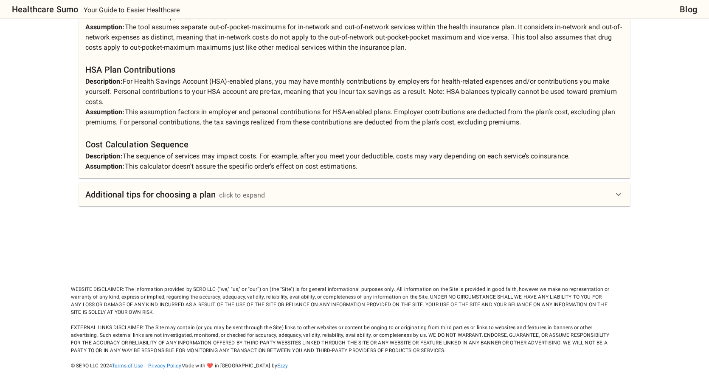
scroll to position [839, 0]
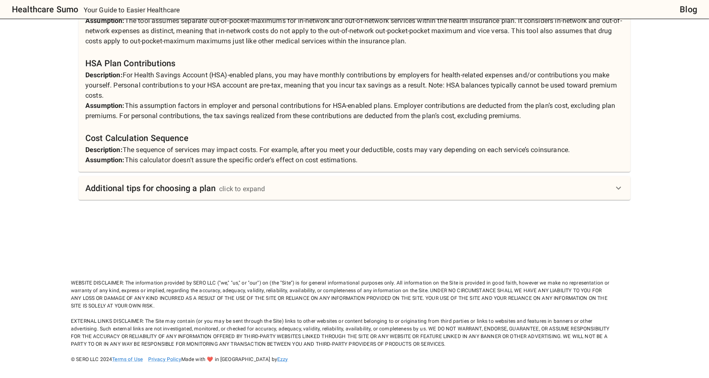
click at [296, 192] on div "Additional tips for choosing a plan click to expand" at bounding box center [349, 188] width 528 height 14
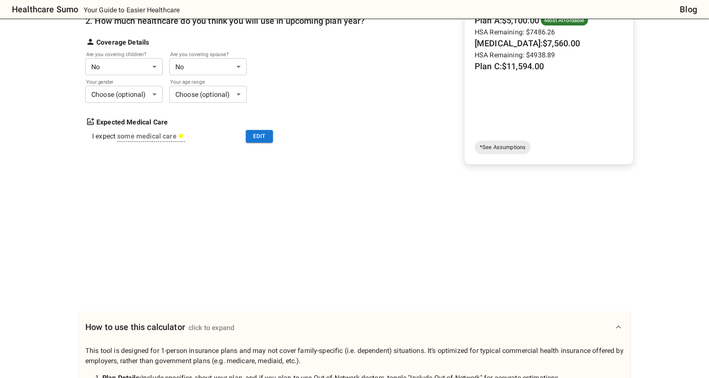
scroll to position [0, 0]
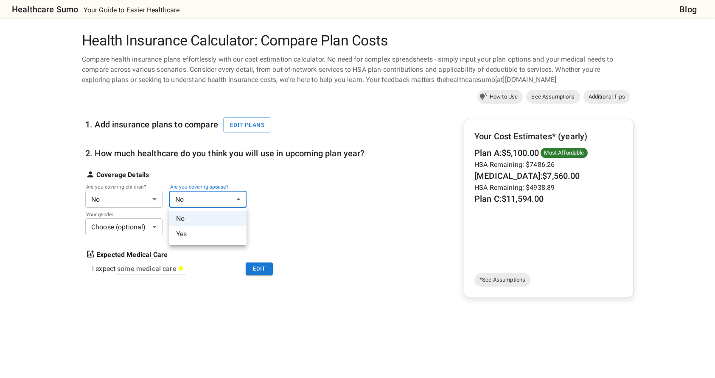
click at [190, 235] on li "Yes" at bounding box center [207, 233] width 77 height 15
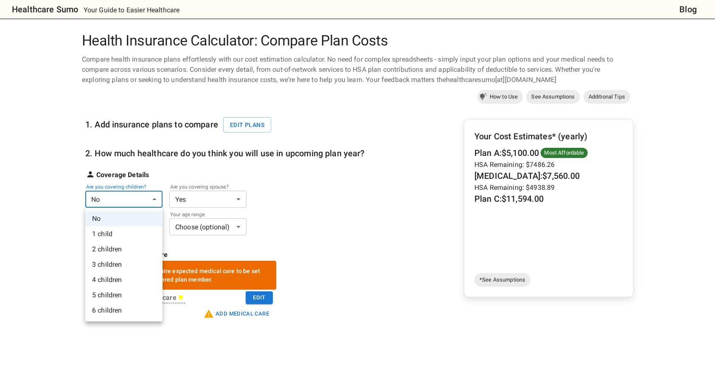
click at [118, 231] on li "1 child" at bounding box center [123, 233] width 77 height 15
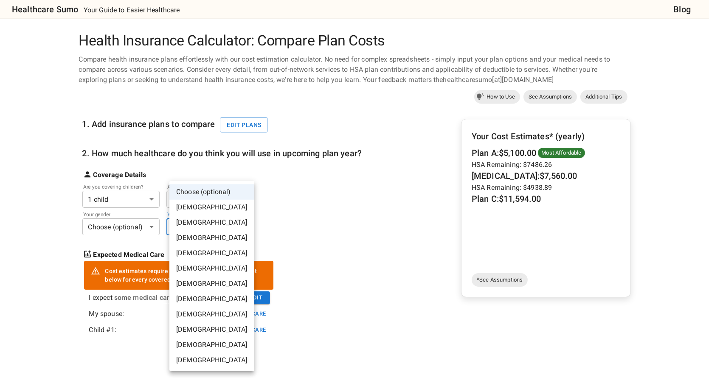
click at [211, 313] on li "[DEMOGRAPHIC_DATA]" at bounding box center [211, 313] width 85 height 15
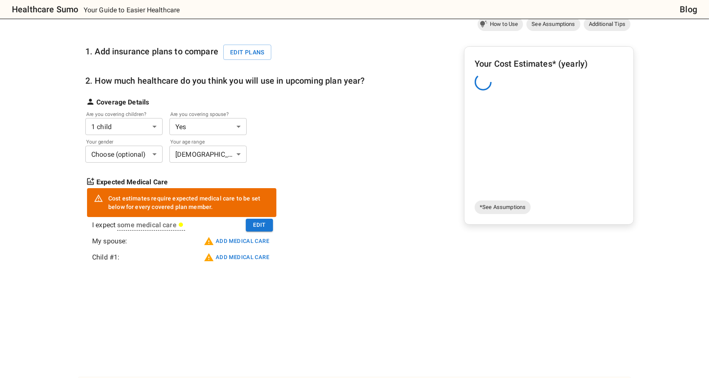
scroll to position [85, 0]
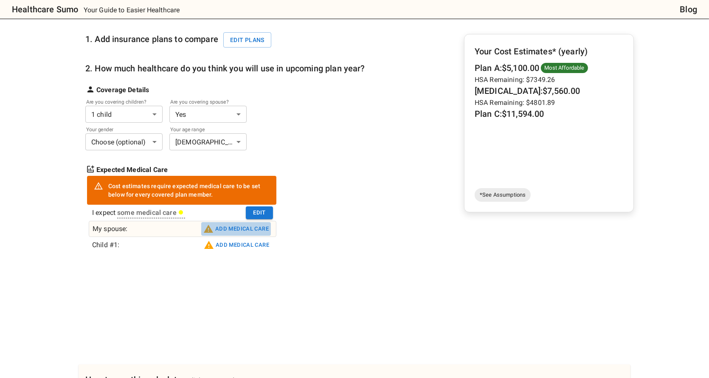
click at [227, 226] on button "Add medical care" at bounding box center [236, 229] width 70 height 14
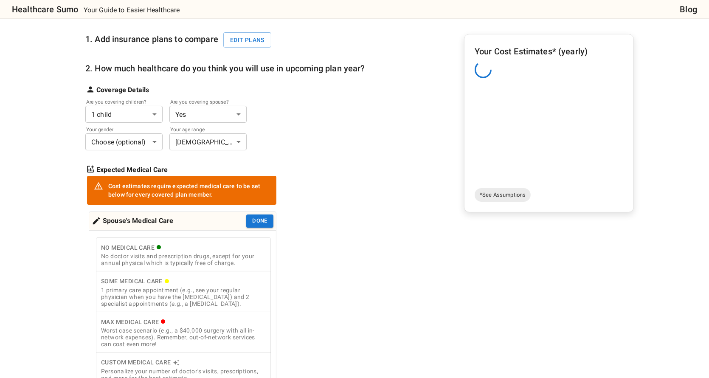
scroll to position [170, 0]
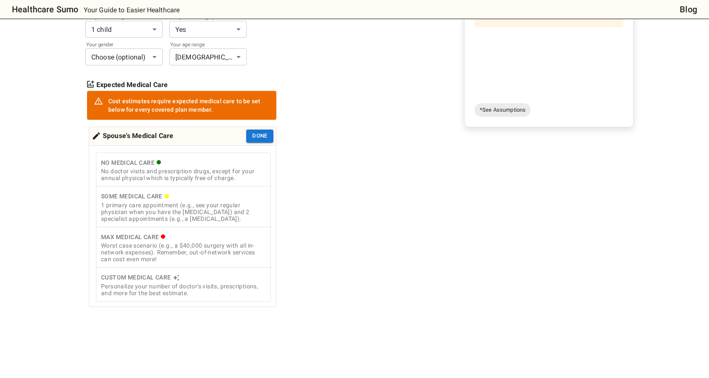
click at [223, 284] on div "Personalize your number of doctor's visits, prescriptions, and more for the bes…" at bounding box center [183, 290] width 165 height 14
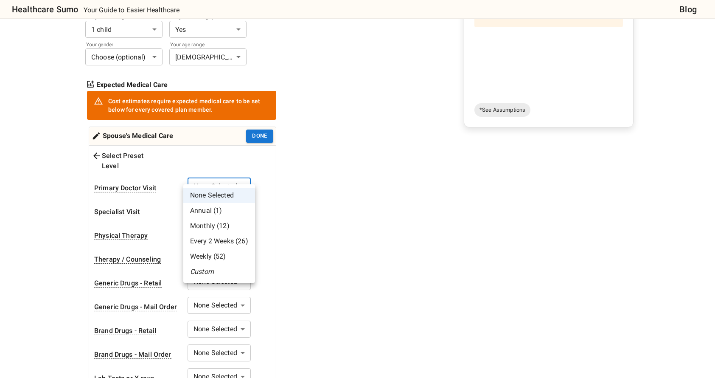
click at [218, 267] on li "Custom" at bounding box center [219, 271] width 72 height 15
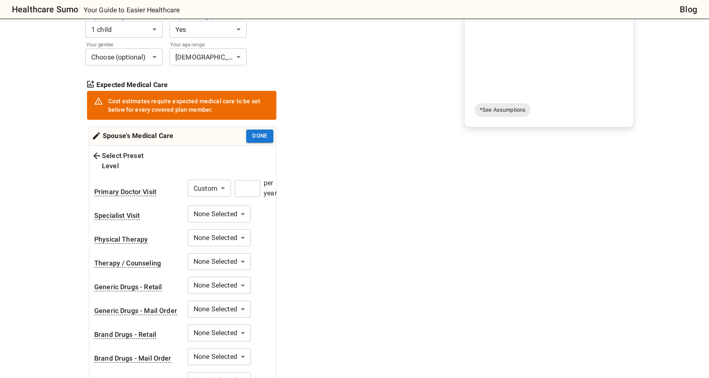
click at [249, 180] on input "number" at bounding box center [247, 188] width 25 height 17
click at [302, 198] on div "1. Add insurance plans to compare Edit plans 2. How much healthcare do you thin…" at bounding box center [225, 236] width 280 height 601
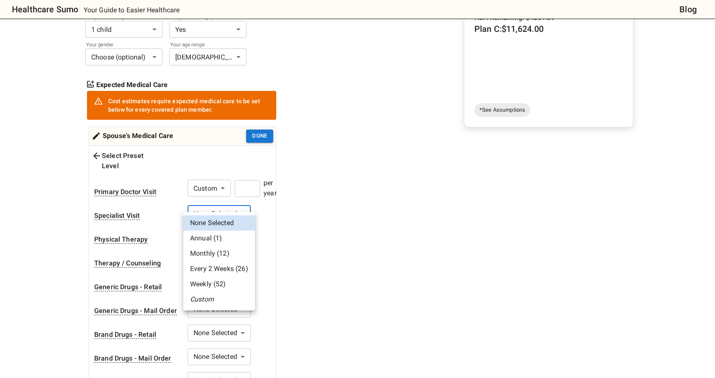
click at [221, 298] on li "Custom" at bounding box center [219, 299] width 72 height 15
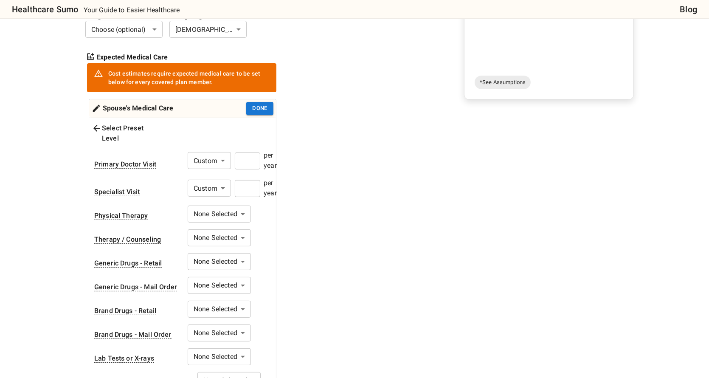
scroll to position [212, 0]
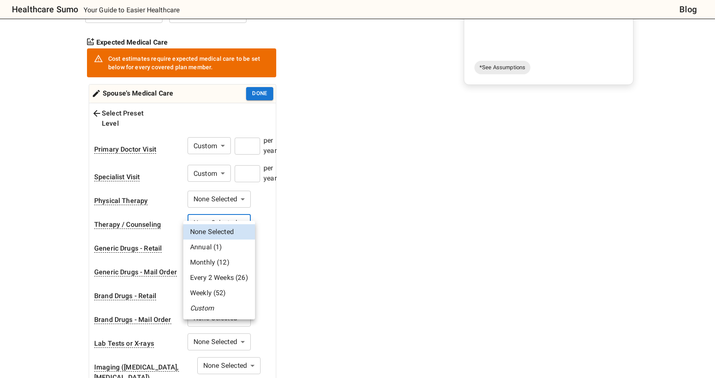
click at [225, 290] on li "Weekly (52)" at bounding box center [219, 292] width 72 height 15
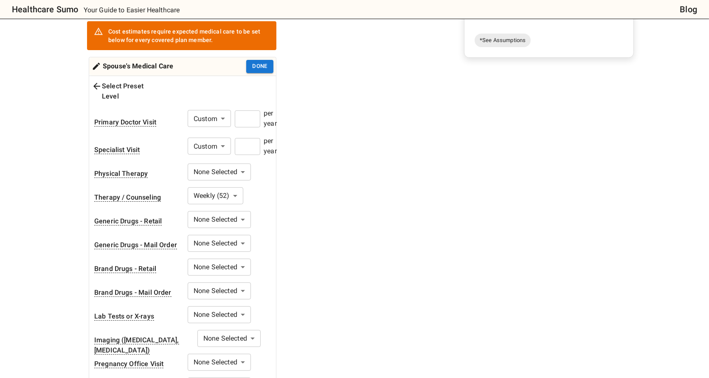
scroll to position [255, 0]
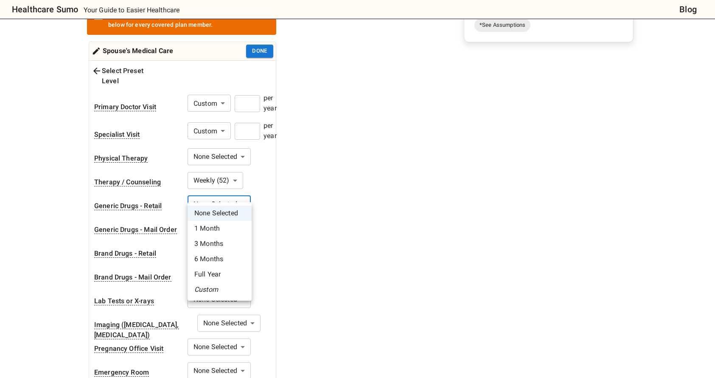
click at [307, 191] on div at bounding box center [357, 189] width 715 height 378
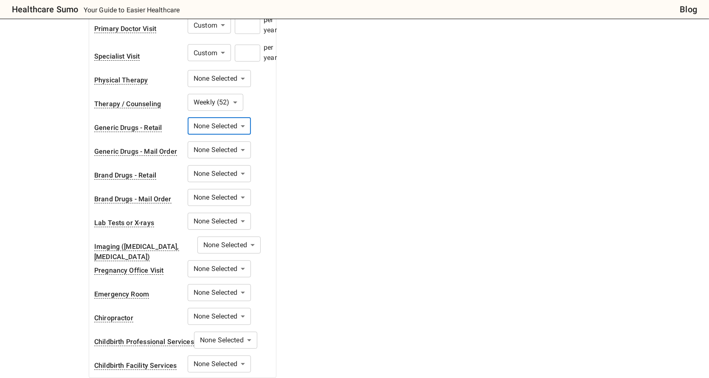
scroll to position [340, 0]
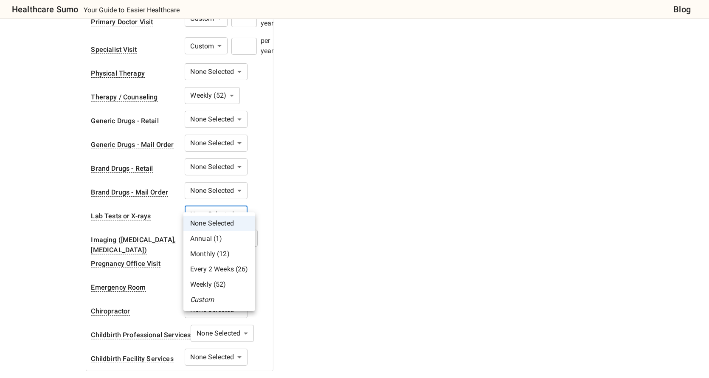
click at [229, 297] on li "Custom" at bounding box center [219, 299] width 72 height 15
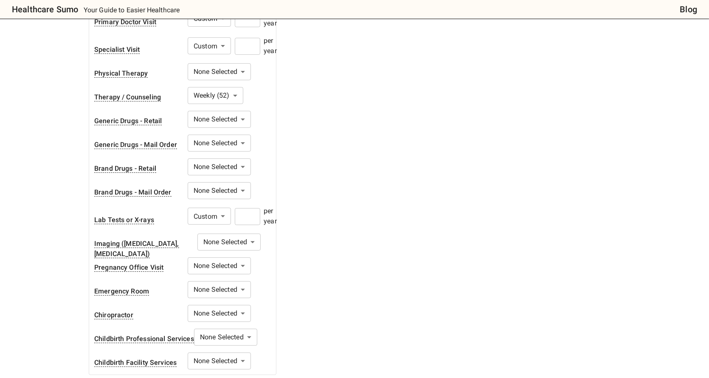
click at [245, 208] on input "number" at bounding box center [247, 216] width 25 height 17
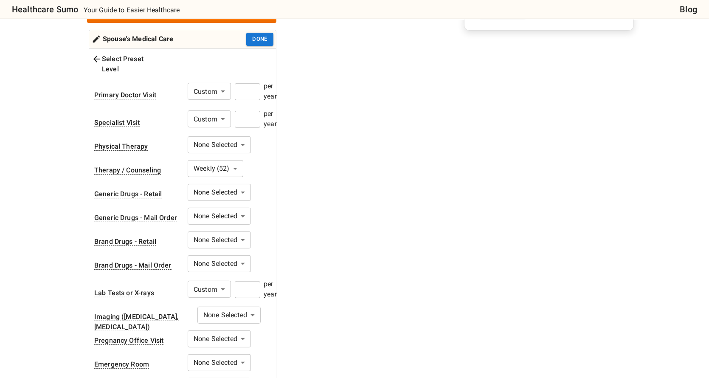
click at [296, 221] on div "1. Add insurance plans to compare Edit plans 2. How much healthcare do you thin…" at bounding box center [225, 144] width 280 height 608
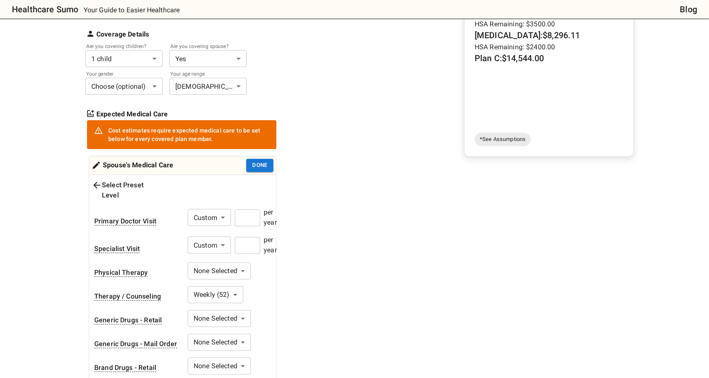
scroll to position [139, 0]
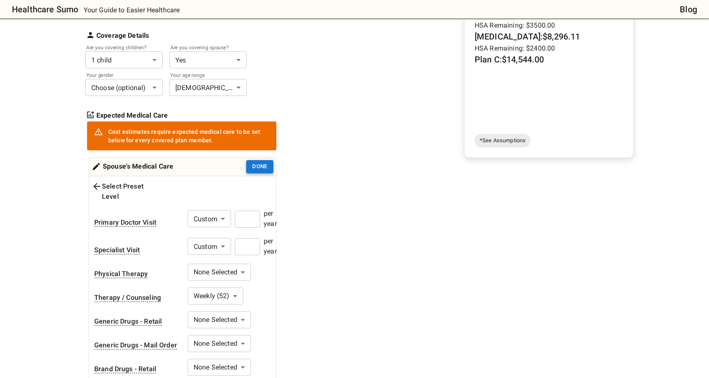
click at [259, 167] on button "Done" at bounding box center [259, 166] width 27 height 13
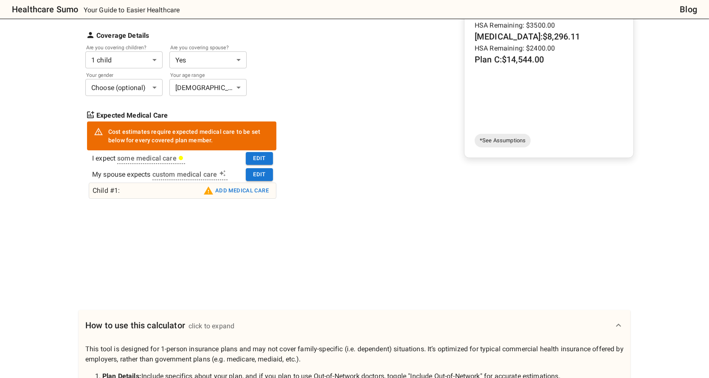
click at [249, 188] on button "Add medical care" at bounding box center [236, 191] width 70 height 14
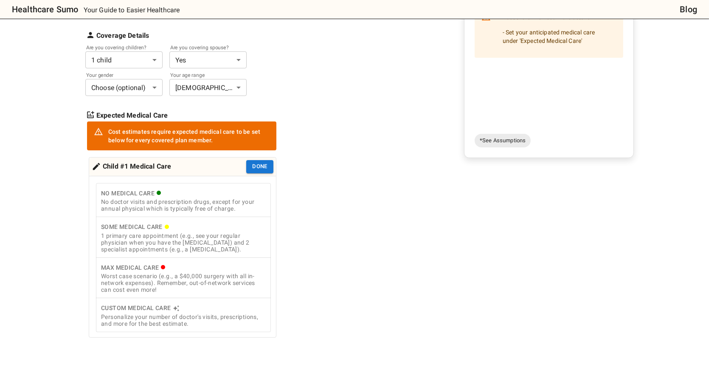
click at [212, 249] on div "1 primary care appointment (e.g., see your regular physician when you have the …" at bounding box center [183, 242] width 165 height 20
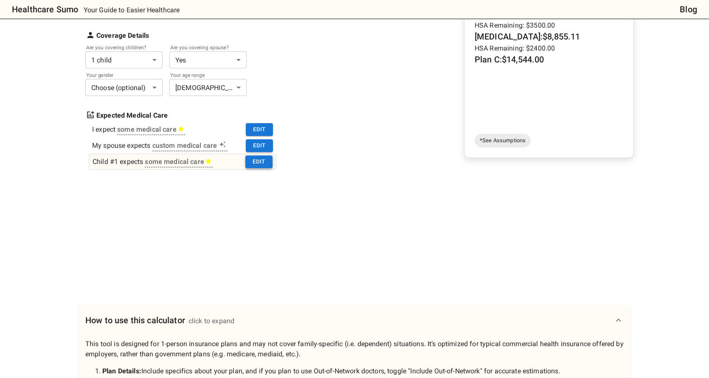
click at [257, 166] on button "Edit" at bounding box center [258, 161] width 27 height 13
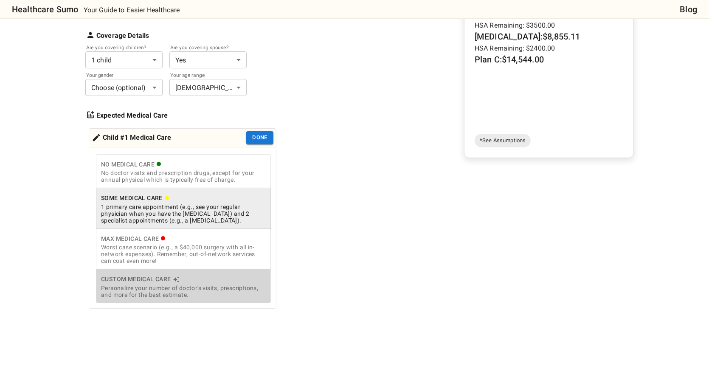
click at [222, 284] on div "Custom Medical Care" at bounding box center [183, 279] width 165 height 11
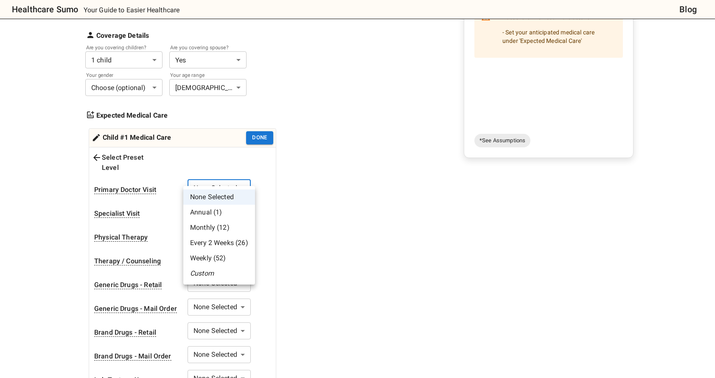
click at [224, 275] on li "Custom" at bounding box center [219, 273] width 72 height 15
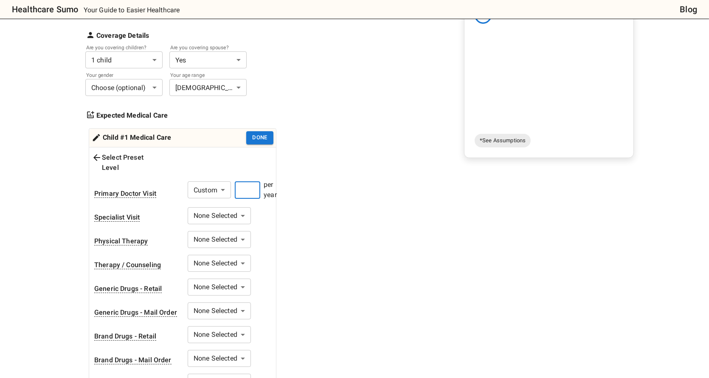
click at [250, 182] on input "number" at bounding box center [247, 190] width 25 height 17
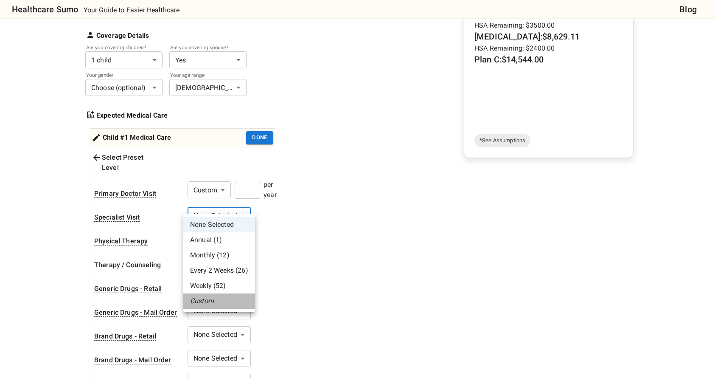
click at [223, 298] on li "Custom" at bounding box center [219, 300] width 72 height 15
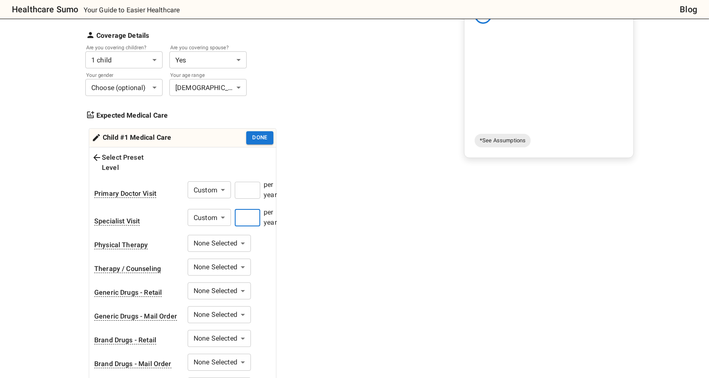
click at [252, 209] on input "number" at bounding box center [247, 217] width 25 height 17
click at [299, 241] on div "1. Add insurance plans to compare Edit plans 2. How much healthcare do you thin…" at bounding box center [225, 255] width 280 height 576
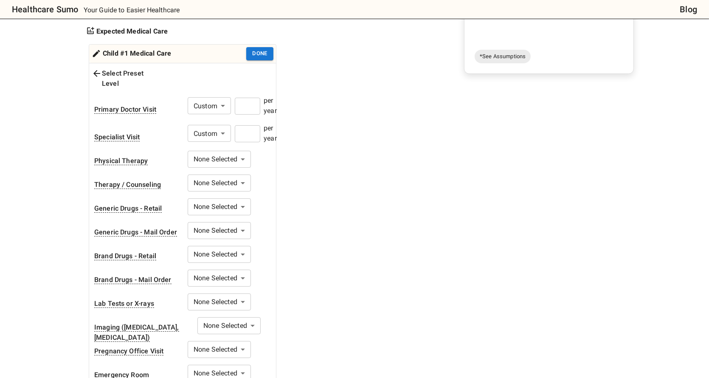
scroll to position [224, 0]
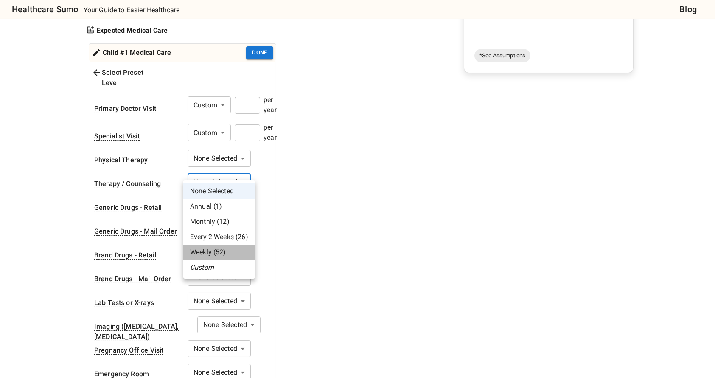
click at [222, 254] on li "Weekly (52)" at bounding box center [219, 251] width 72 height 15
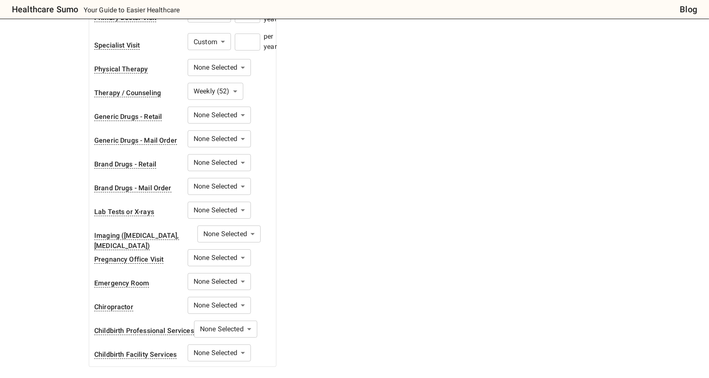
scroll to position [139, 0]
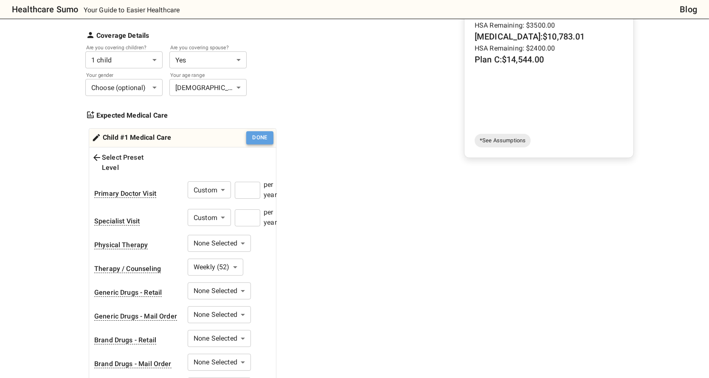
click at [257, 137] on button "Done" at bounding box center [259, 137] width 27 height 13
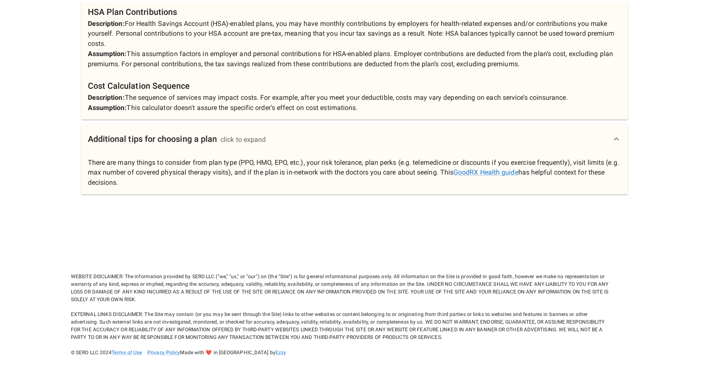
scroll to position [0, 0]
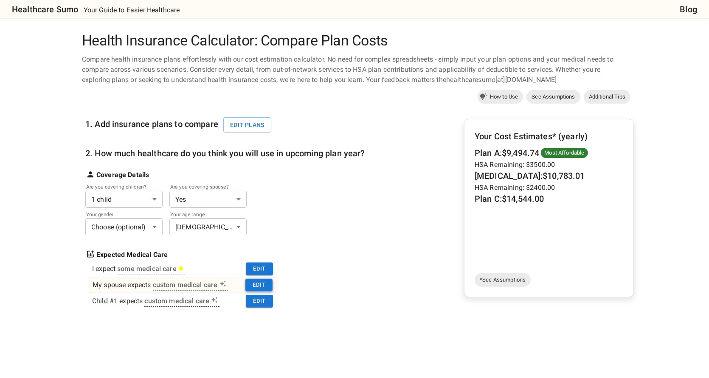
click at [262, 285] on button "Edit" at bounding box center [258, 284] width 27 height 13
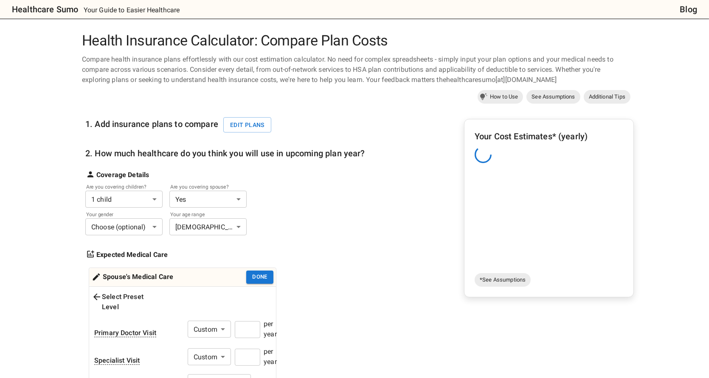
scroll to position [42, 0]
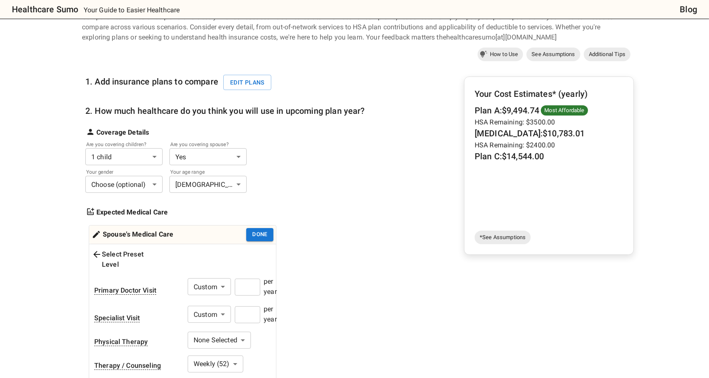
click at [101, 252] on icon at bounding box center [97, 254] width 10 height 10
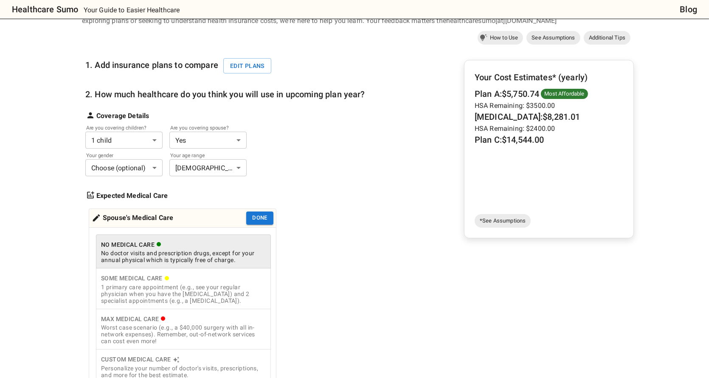
scroll to position [85, 0]
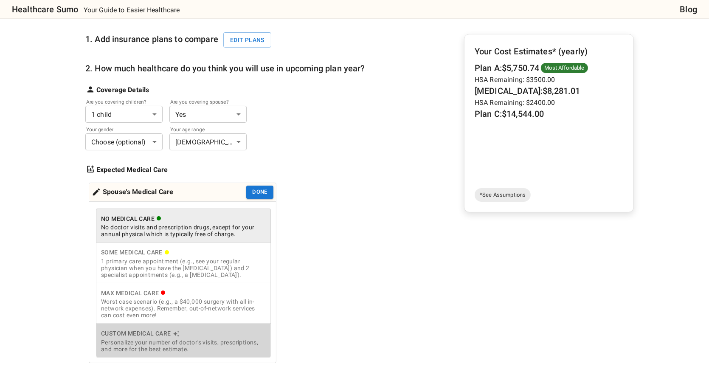
click at [253, 342] on div "Personalize your number of doctor's visits, prescriptions, and more for the bes…" at bounding box center [183, 346] width 165 height 14
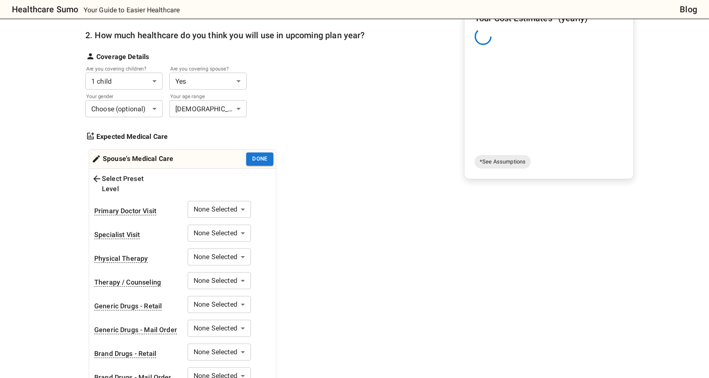
scroll to position [170, 0]
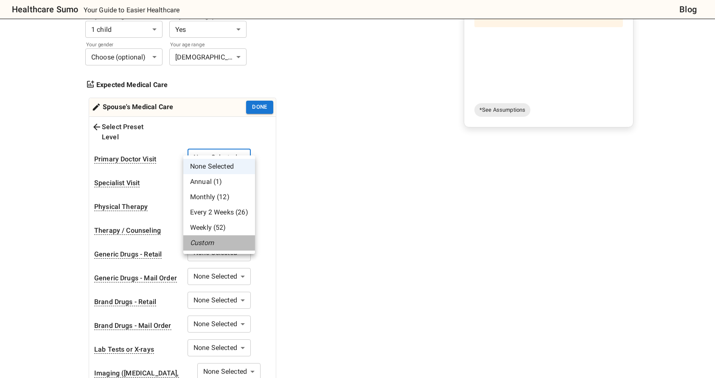
click at [221, 241] on li "Custom" at bounding box center [219, 242] width 72 height 15
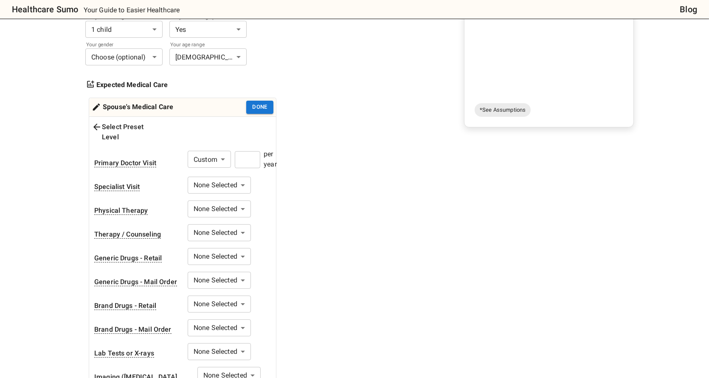
click at [254, 151] on input "number" at bounding box center [247, 159] width 25 height 17
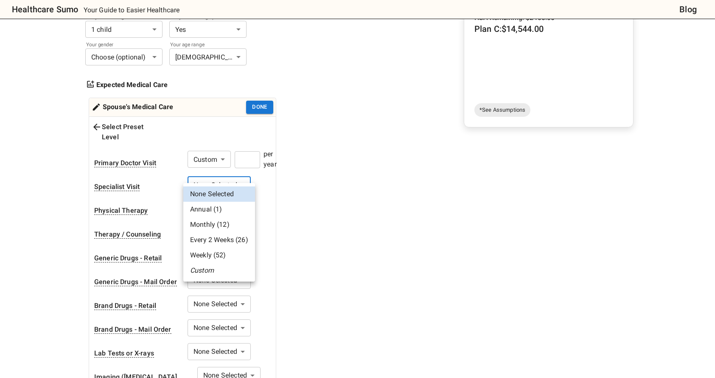
click at [218, 268] on li "Custom" at bounding box center [219, 270] width 72 height 15
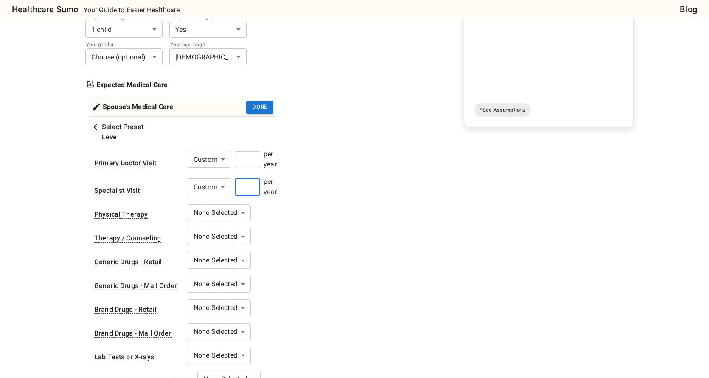
click at [247, 179] on input "number" at bounding box center [247, 187] width 25 height 17
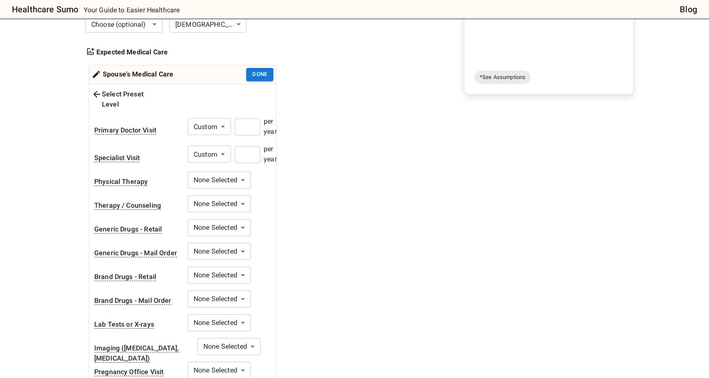
scroll to position [255, 0]
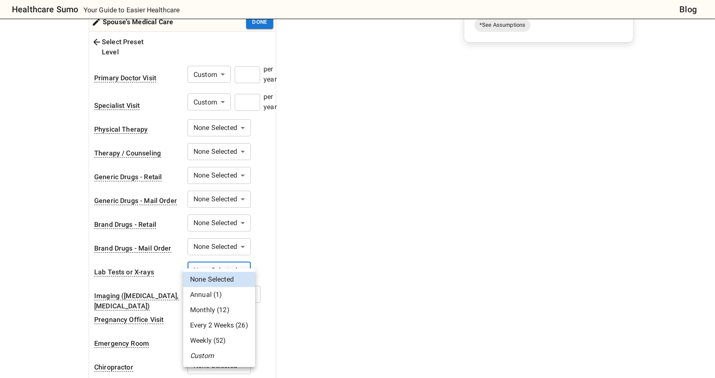
click at [206, 357] on li "Custom" at bounding box center [219, 355] width 72 height 15
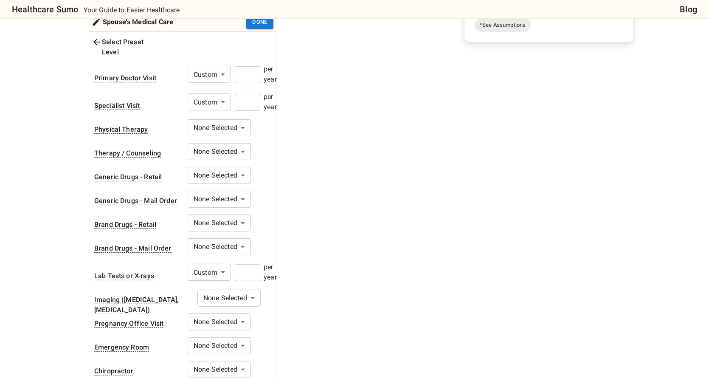
click at [250, 264] on input "number" at bounding box center [247, 272] width 25 height 17
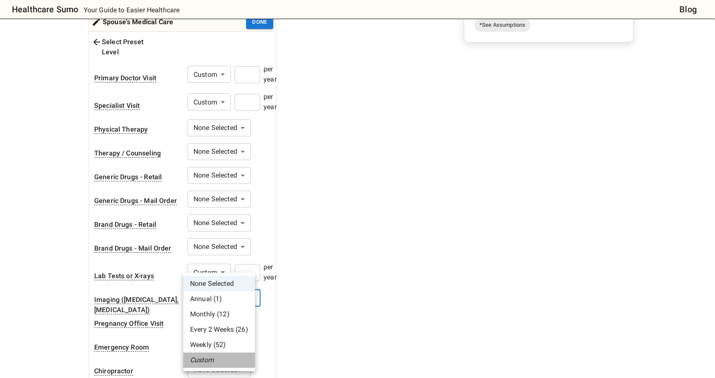
click at [212, 358] on li "Custom" at bounding box center [219, 359] width 72 height 15
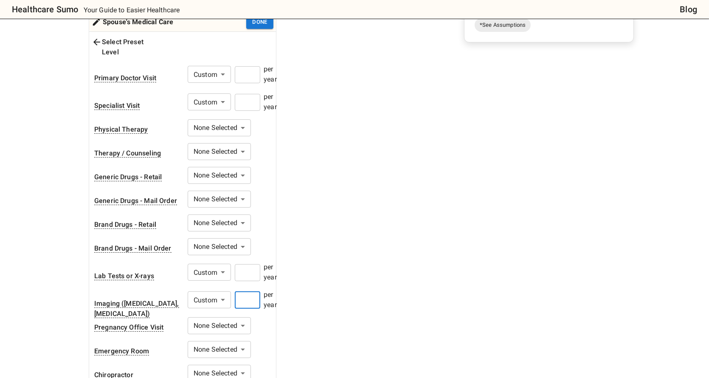
click at [255, 292] on input "number" at bounding box center [247, 300] width 25 height 17
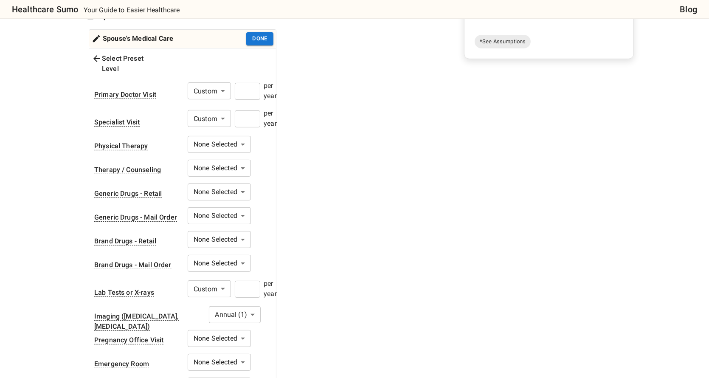
scroll to position [42, 0]
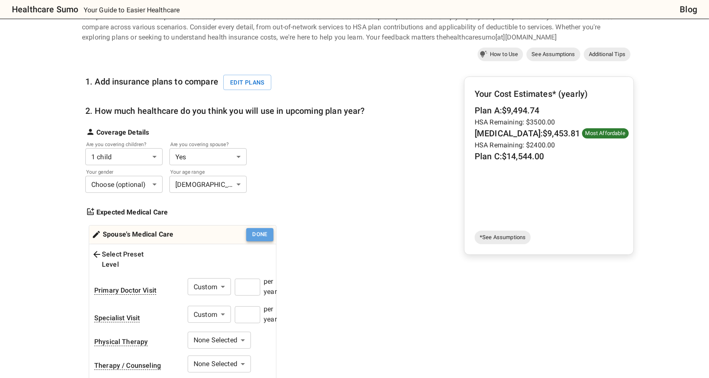
click at [262, 233] on button "Done" at bounding box center [259, 234] width 27 height 13
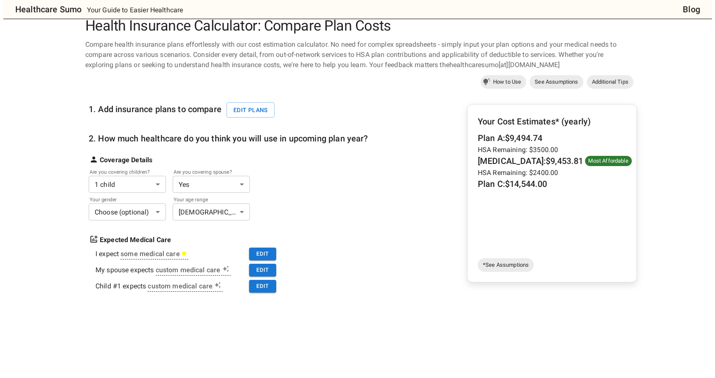
scroll to position [0, 0]
